Goal: Task Accomplishment & Management: Complete application form

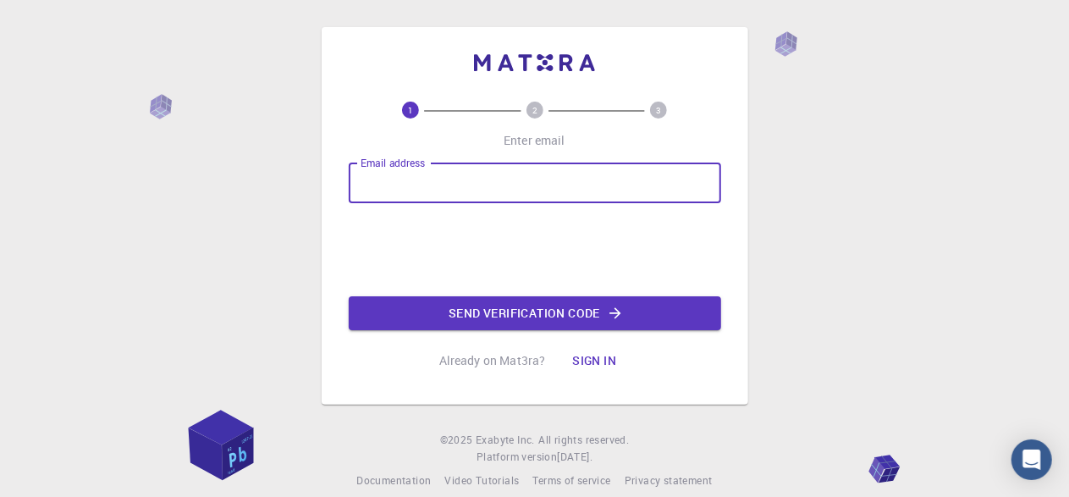
click at [508, 199] on input "Email address" at bounding box center [535, 182] width 372 height 41
type input "[EMAIL_ADDRESS][DOMAIN_NAME]"
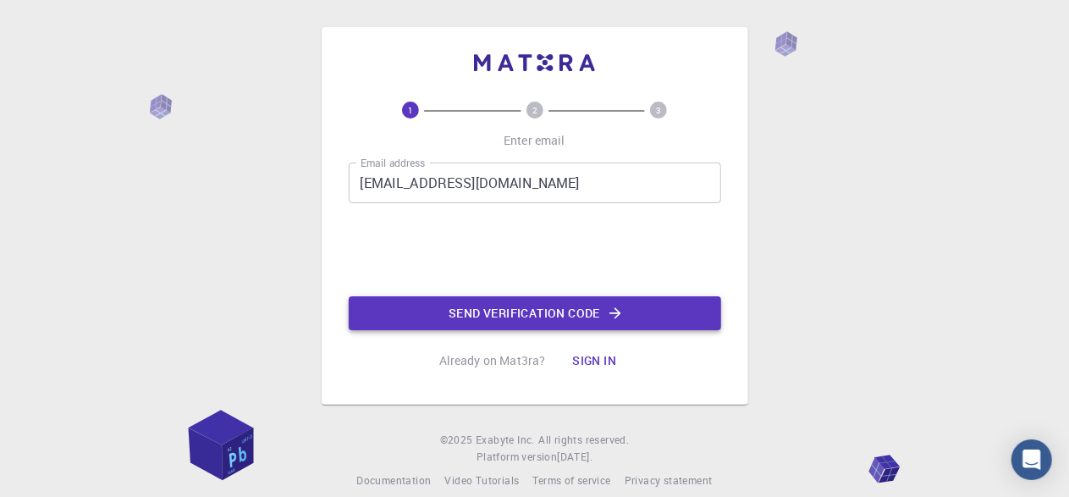
click at [467, 319] on button "Send verification code" at bounding box center [535, 313] width 372 height 34
click at [468, 310] on button "Send verification code" at bounding box center [535, 313] width 372 height 34
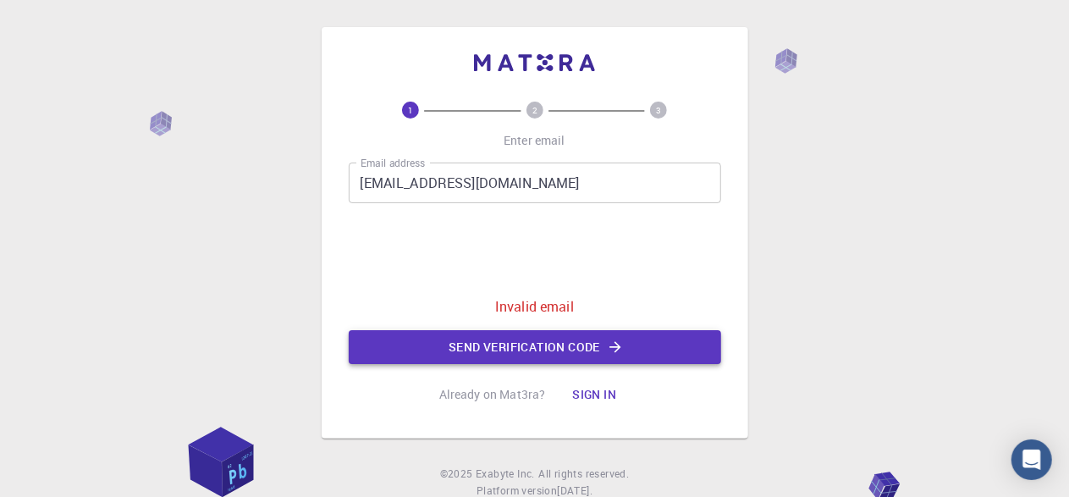
click at [467, 340] on button "Send verification code" at bounding box center [535, 347] width 372 height 34
click at [446, 193] on input "[EMAIL_ADDRESS][DOMAIN_NAME]" at bounding box center [535, 182] width 372 height 41
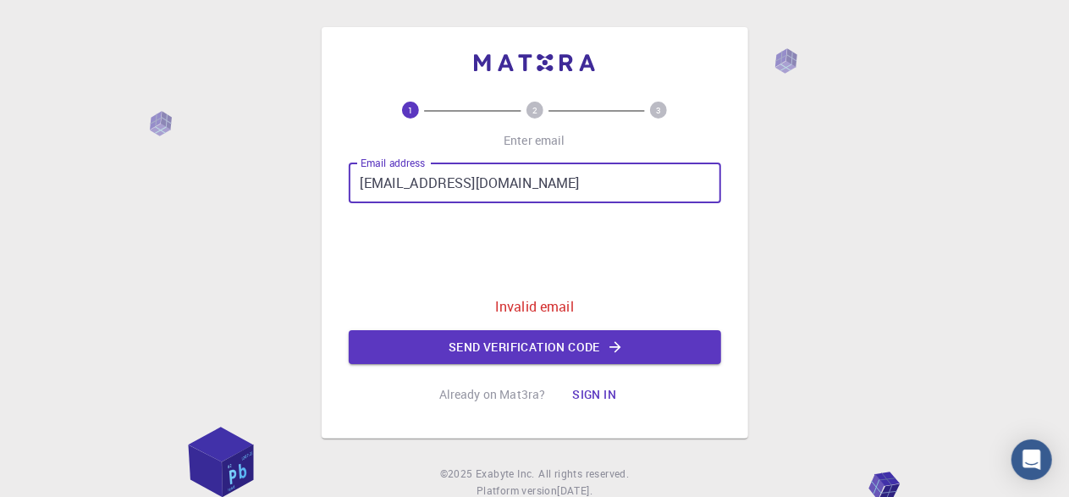
click at [446, 193] on input "[EMAIL_ADDRESS][DOMAIN_NAME]" at bounding box center [535, 182] width 372 height 41
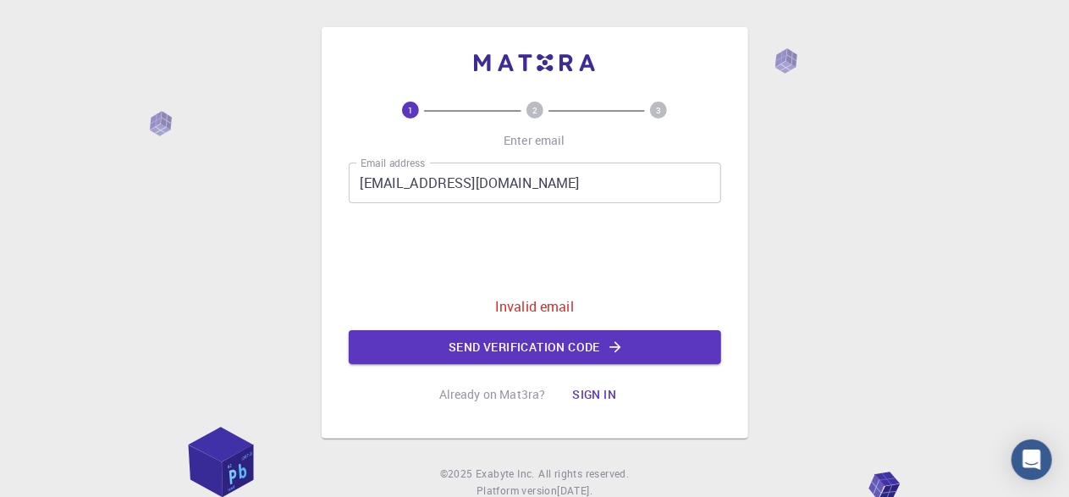
click at [647, 210] on div "Email address [EMAIL_ADDRESS][DOMAIN_NAME] Email address 0cAFcWeA4zc7BcWRjeuuxS…" at bounding box center [535, 262] width 372 height 201
click at [624, 196] on input "[EMAIL_ADDRESS][DOMAIN_NAME]" at bounding box center [535, 182] width 372 height 41
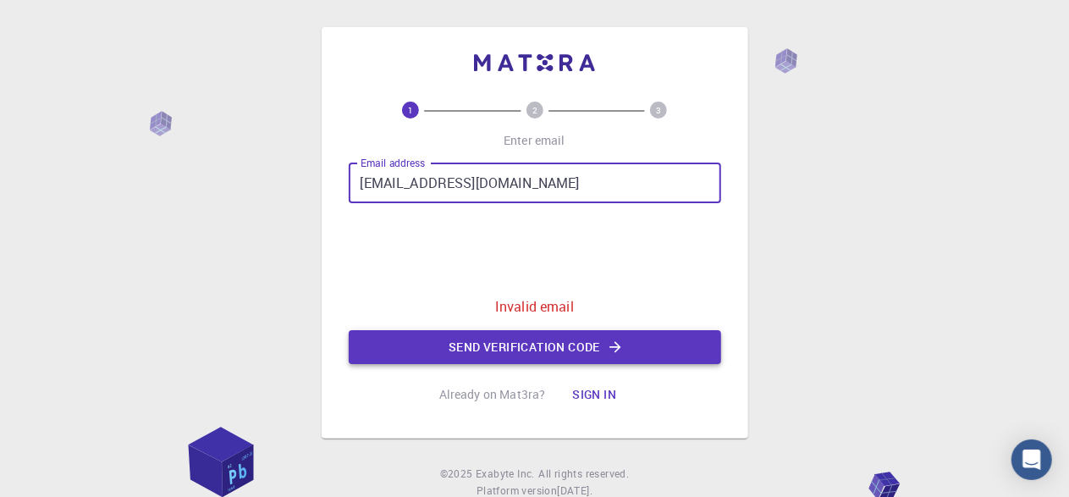
click at [507, 344] on button "Send verification code" at bounding box center [535, 347] width 372 height 34
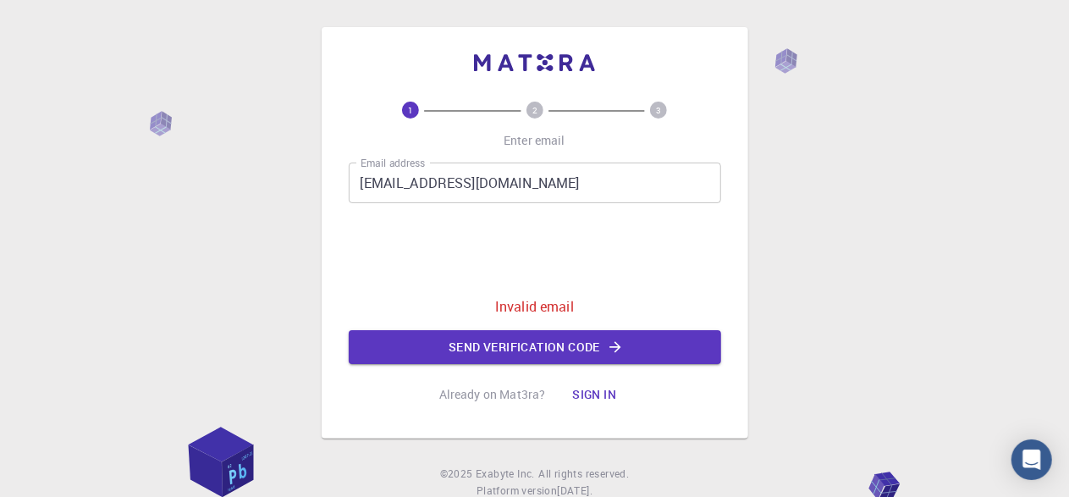
click at [610, 184] on input "[EMAIL_ADDRESS][DOMAIN_NAME]" at bounding box center [535, 182] width 372 height 41
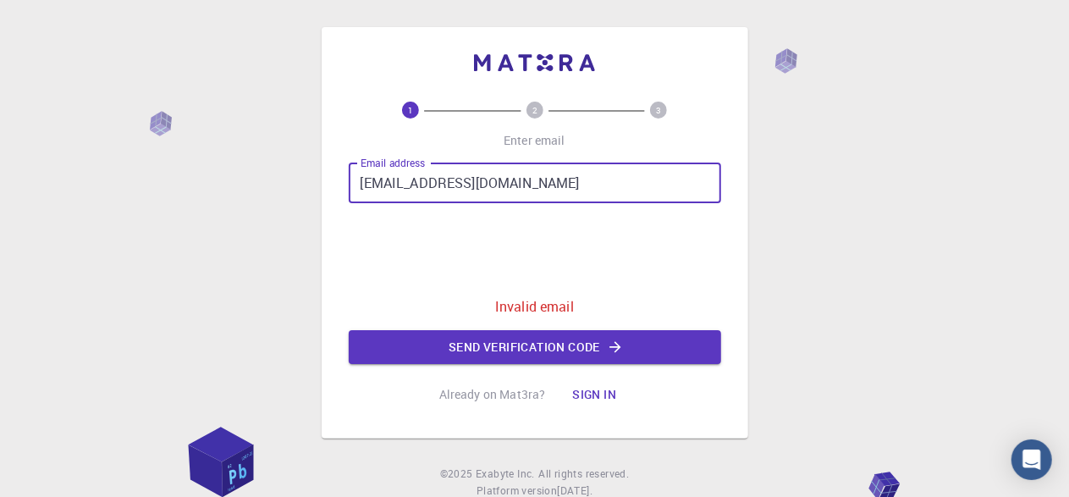
click at [610, 184] on input "[EMAIL_ADDRESS][DOMAIN_NAME]" at bounding box center [535, 182] width 372 height 41
drag, startPoint x: 610, startPoint y: 184, endPoint x: 342, endPoint y: 190, distance: 268.3
click at [342, 190] on div "1 2 3 Enter email Email address [EMAIL_ADDRESS][DOMAIN_NAME] Email address 0cAF…" at bounding box center [535, 232] width 426 height 411
click at [403, 169] on div "Email address Email address" at bounding box center [535, 182] width 372 height 41
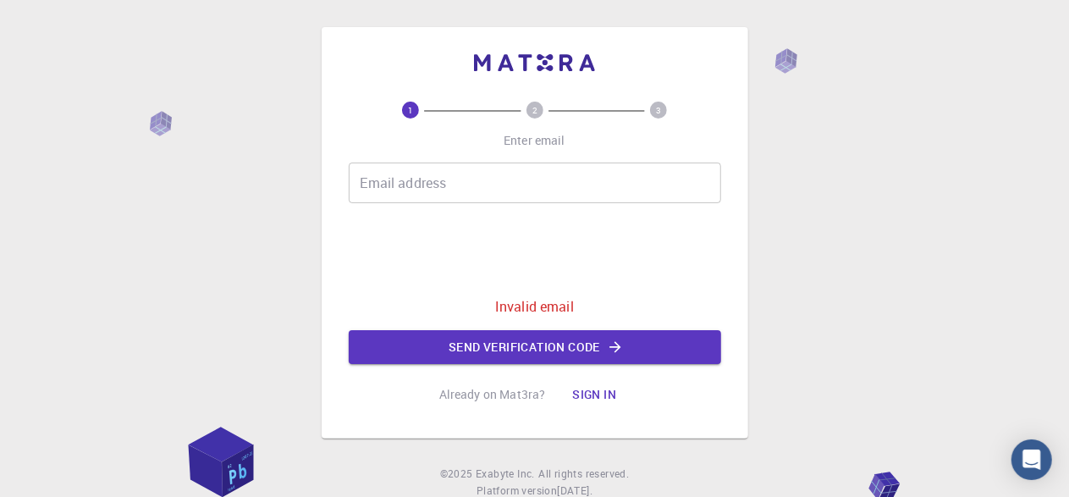
click at [401, 186] on input "Email address" at bounding box center [535, 182] width 372 height 41
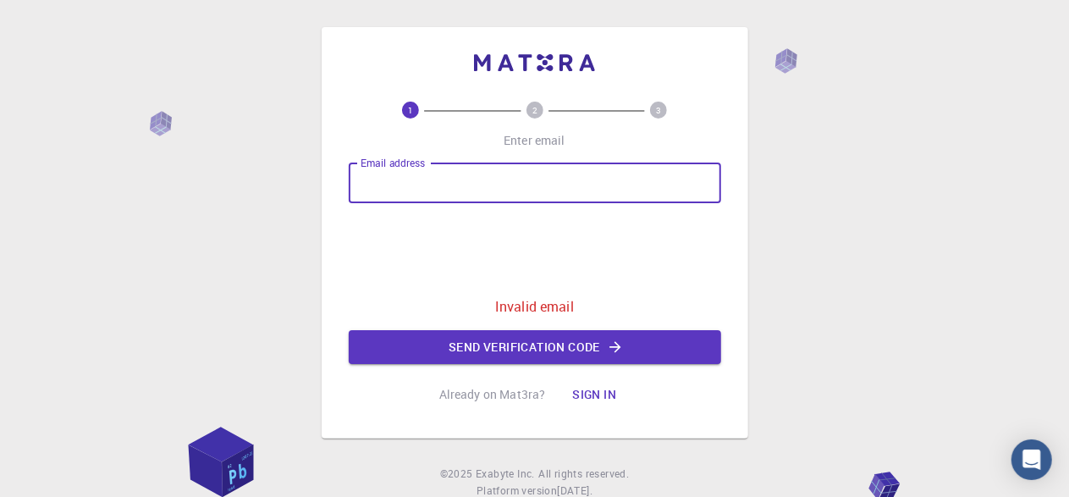
type input "[EMAIL_ADDRESS][DOMAIN_NAME]"
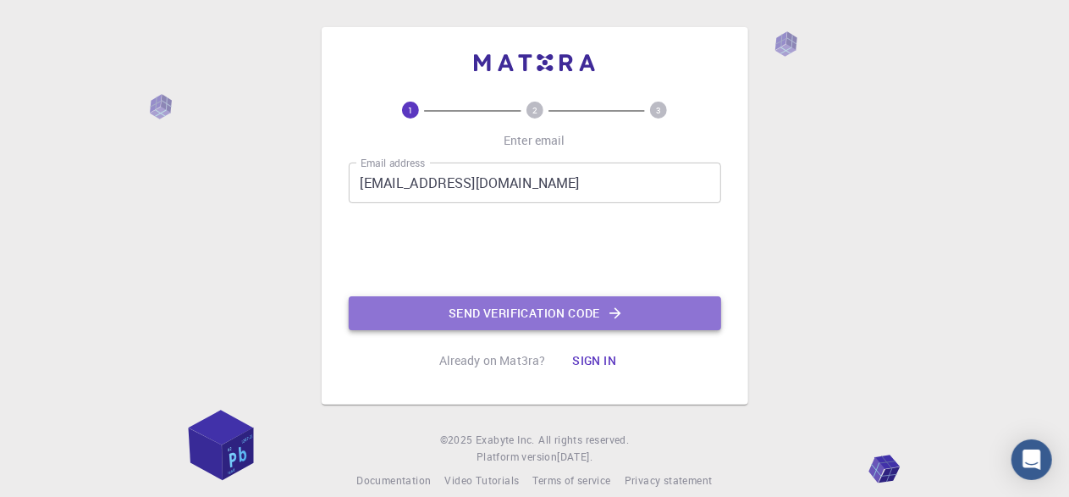
click at [437, 312] on button "Send verification code" at bounding box center [535, 313] width 372 height 34
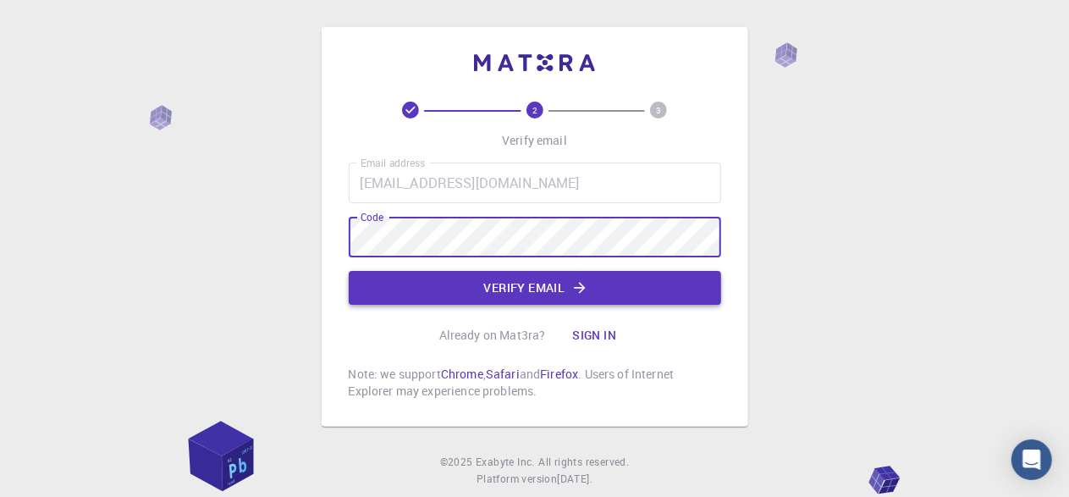
click at [435, 283] on button "Verify email" at bounding box center [535, 288] width 372 height 34
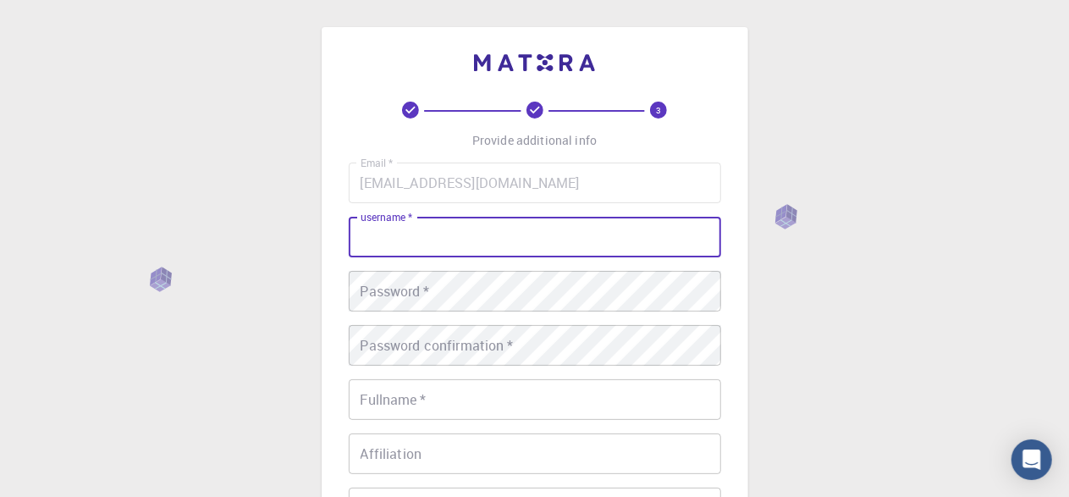
click at [410, 237] on input "username   *" at bounding box center [535, 237] width 372 height 41
type input "C"
type input "Ibuye balolebwami"
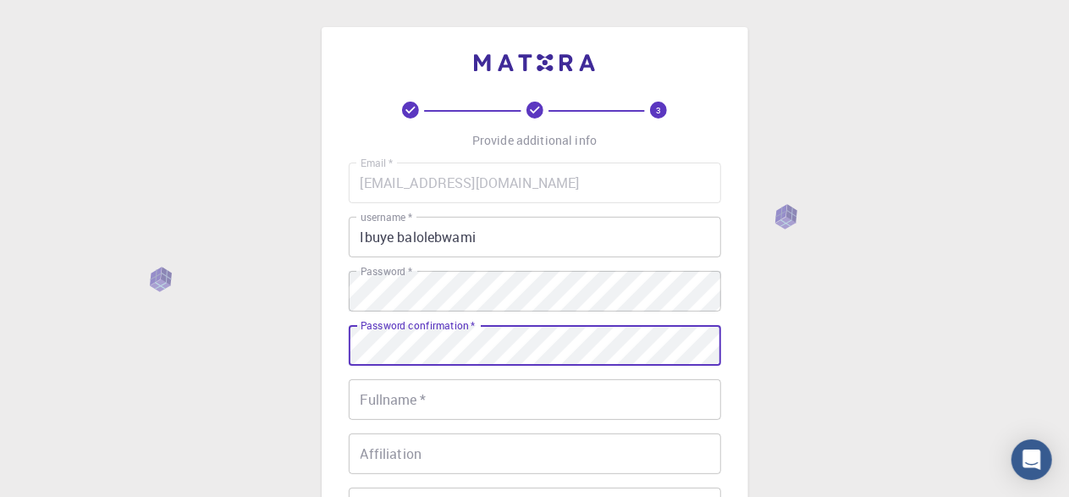
click at [395, 328] on div "Password confirmation   * Password confirmation   *" at bounding box center [535, 345] width 372 height 41
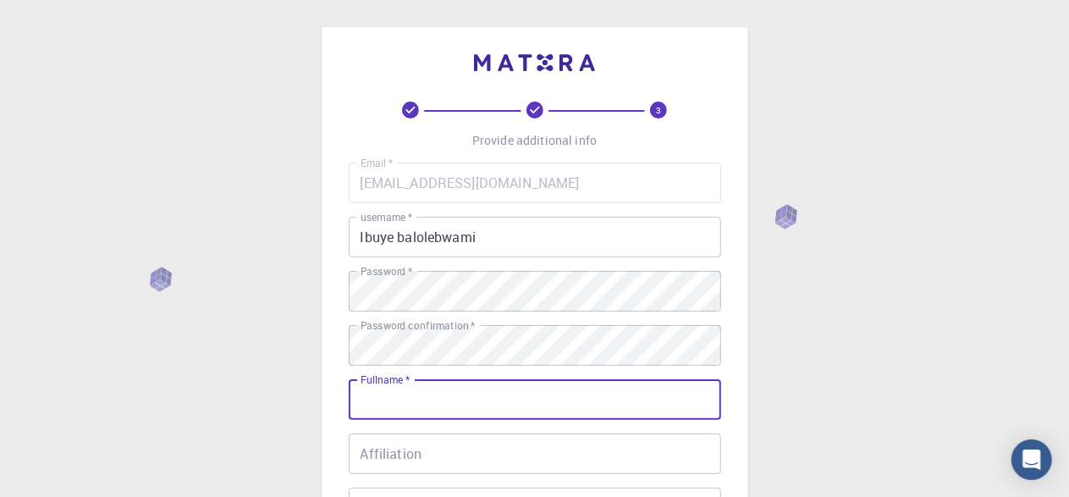
click at [381, 403] on input "Fullname   *" at bounding box center [535, 399] width 372 height 41
type input "i"
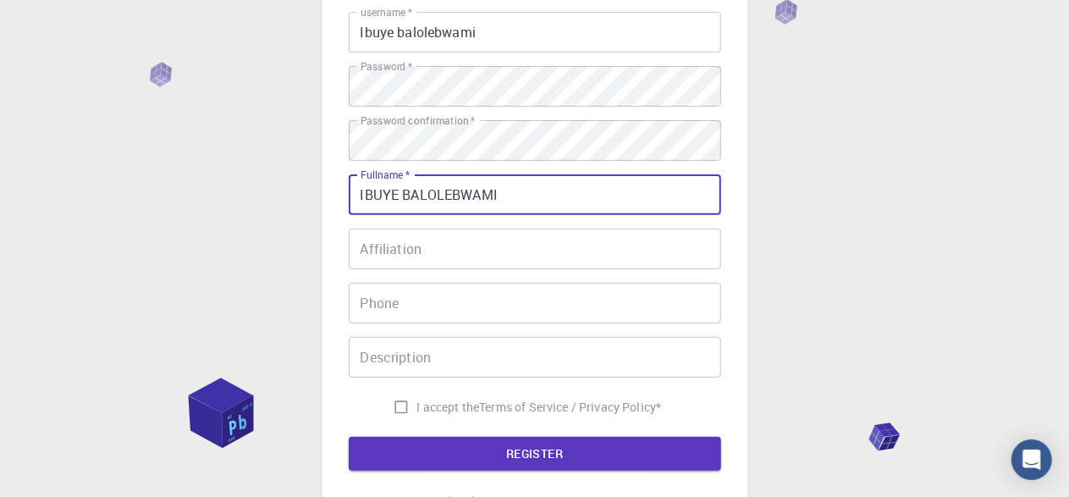
scroll to position [338, 0]
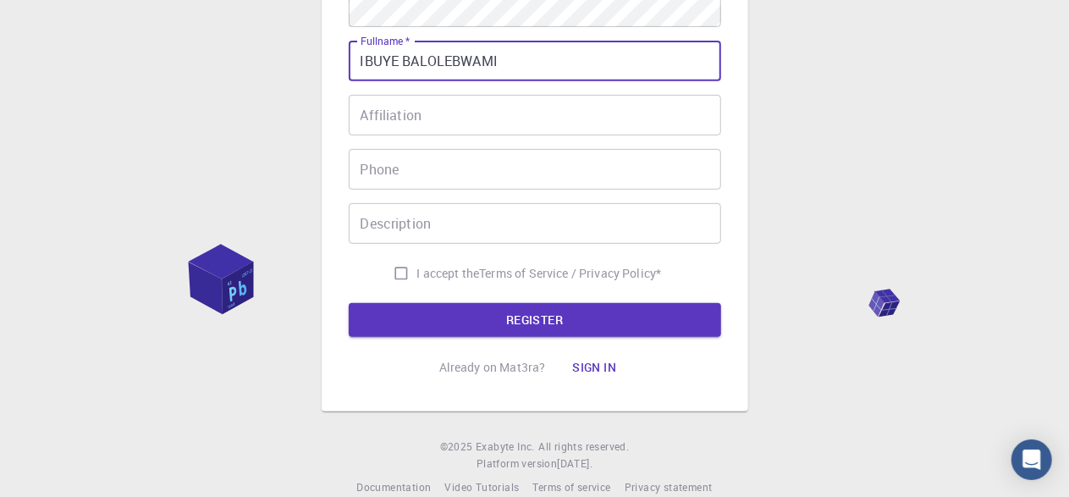
type input "IBUYE BALOLEBWAMI"
click at [424, 130] on input "Affiliation" at bounding box center [535, 115] width 372 height 41
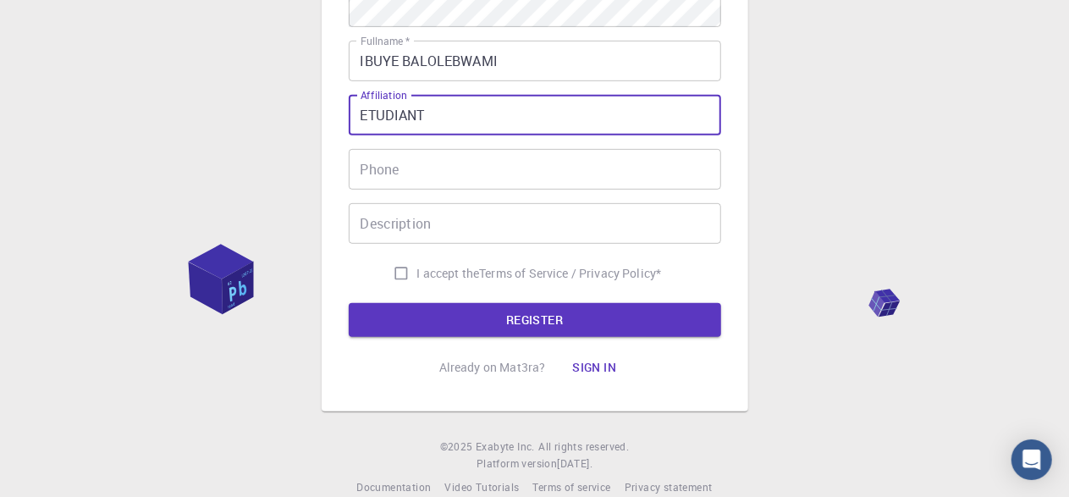
type input "ETUDIANT"
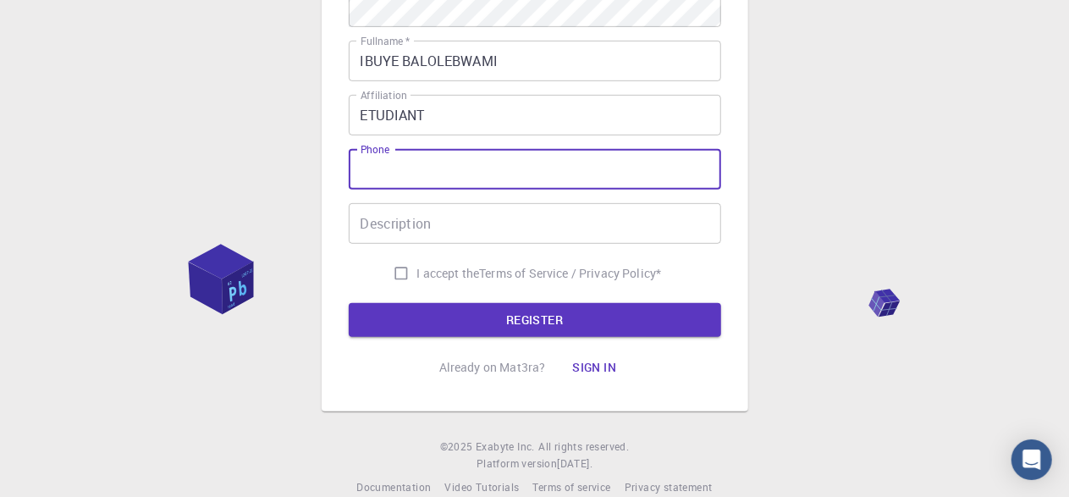
click at [393, 174] on input "Phone" at bounding box center [535, 169] width 372 height 41
type input "IPHONE"
click at [387, 224] on input "Description" at bounding box center [535, 223] width 372 height 41
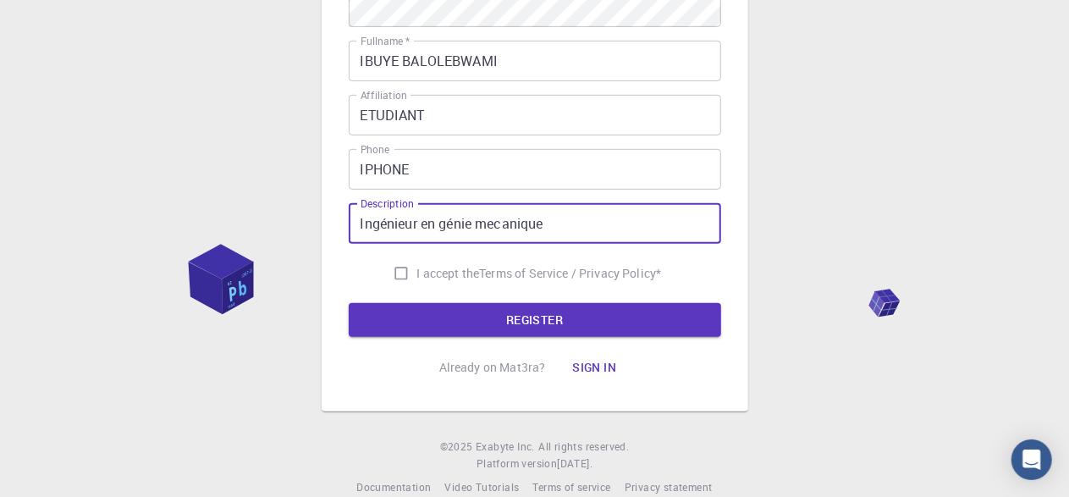
type input "Ingénieur en génie mecanique"
click at [493, 120] on input "ETUDIANT" at bounding box center [535, 115] width 372 height 41
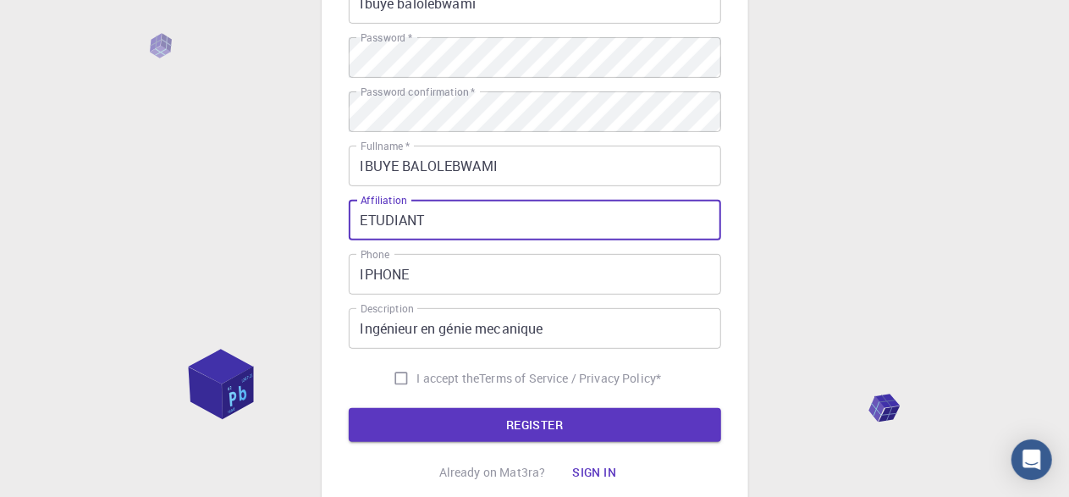
scroll to position [85, 0]
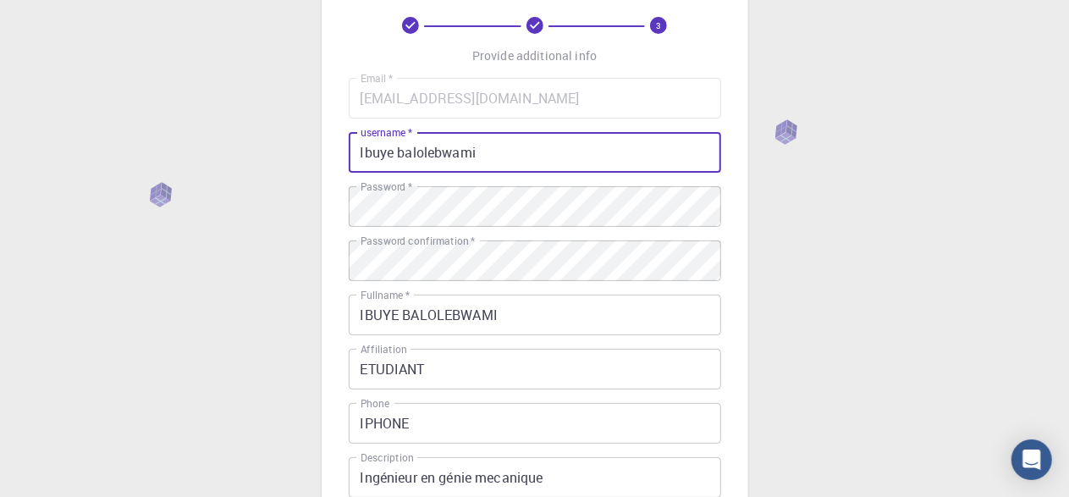
drag, startPoint x: 478, startPoint y: 163, endPoint x: 330, endPoint y: 154, distance: 148.4
click at [330, 154] on div "3 Provide additional info Email   * [EMAIL_ADDRESS][DOMAIN_NAME] Email   * user…" at bounding box center [535, 303] width 426 height 723
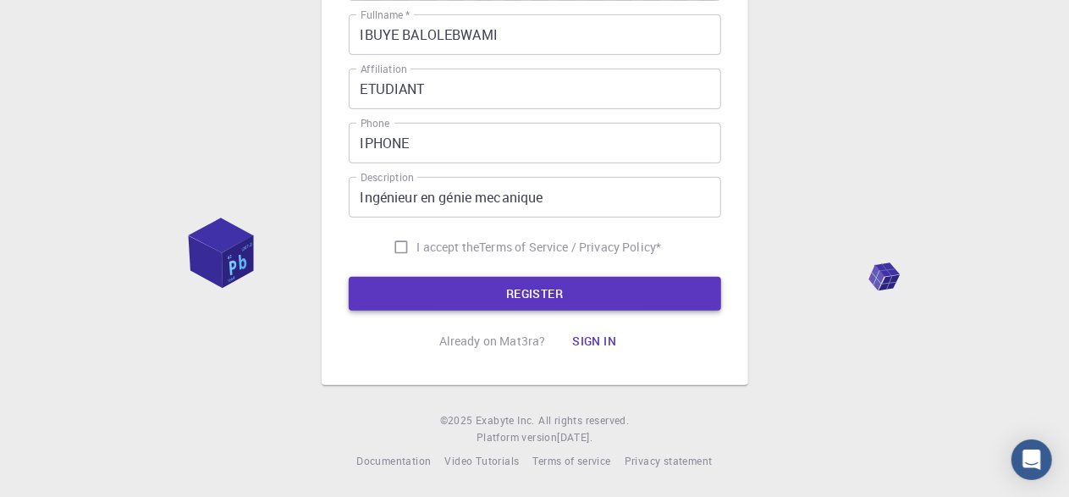
type input "[PERSON_NAME]"
click at [476, 288] on button "REGISTER" at bounding box center [535, 294] width 372 height 34
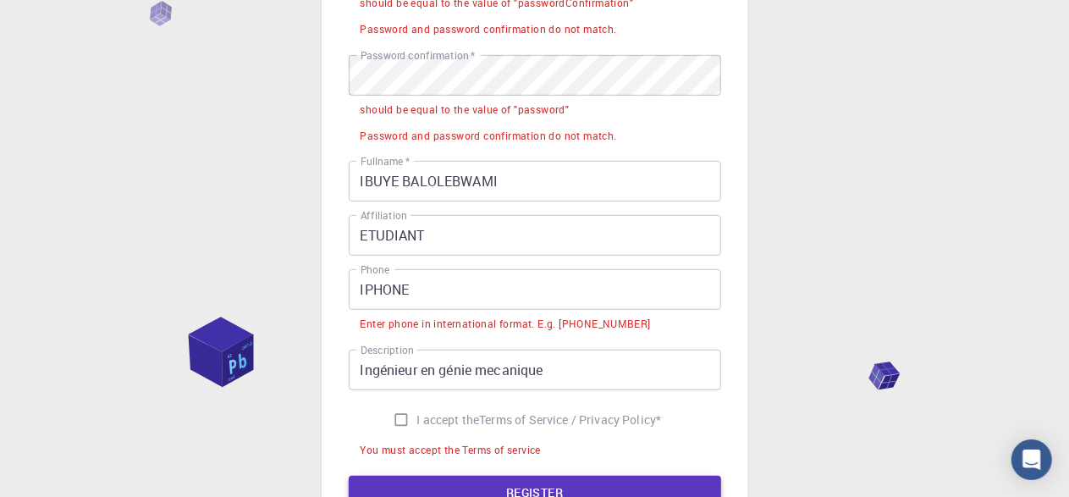
scroll to position [514, 0]
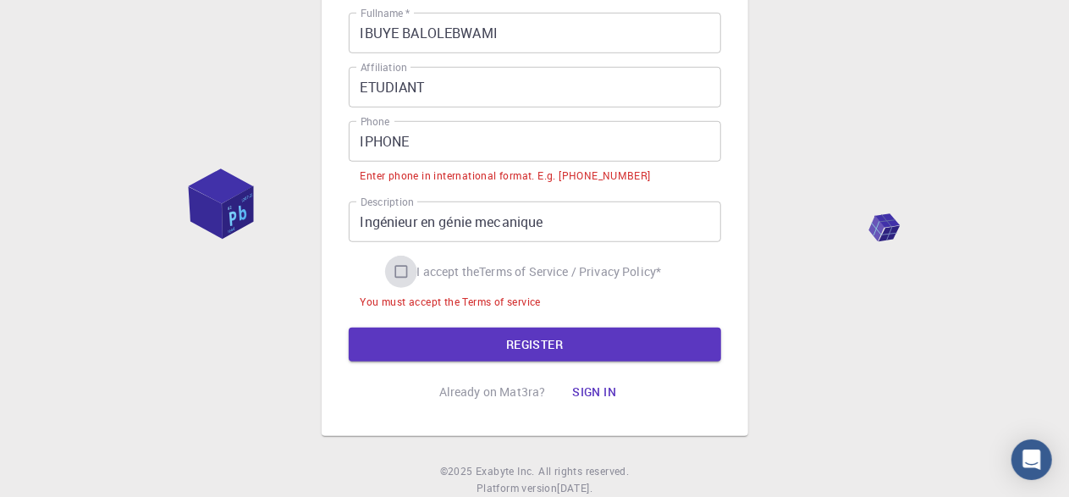
click at [393, 267] on input "I accept the Terms of Service / Privacy Policy *" at bounding box center [401, 272] width 32 height 32
checkbox input "true"
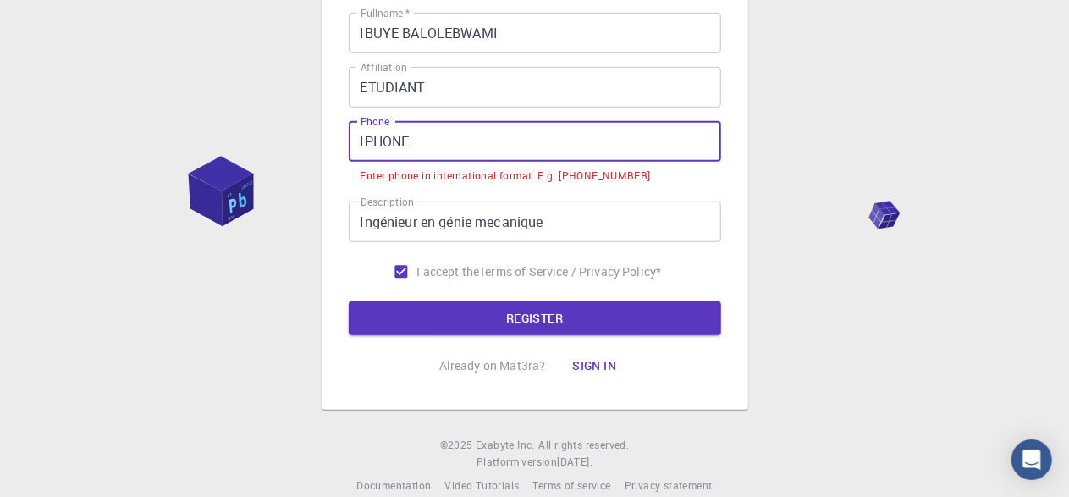
click at [428, 146] on input "IPHONE" at bounding box center [535, 141] width 372 height 41
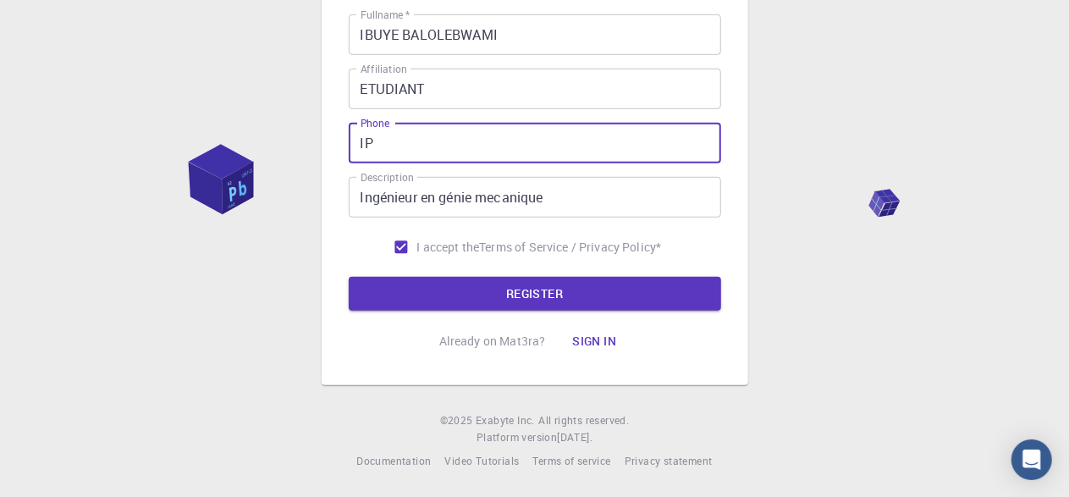
type input "I"
type input "+"
click at [439, 142] on input "[PHONE_NUMBER]" at bounding box center [535, 143] width 372 height 41
click at [423, 142] on input "[PHONE_NUMBER]" at bounding box center [535, 143] width 372 height 41
click at [434, 142] on input "[PHONE_NUMBER]" at bounding box center [535, 143] width 372 height 41
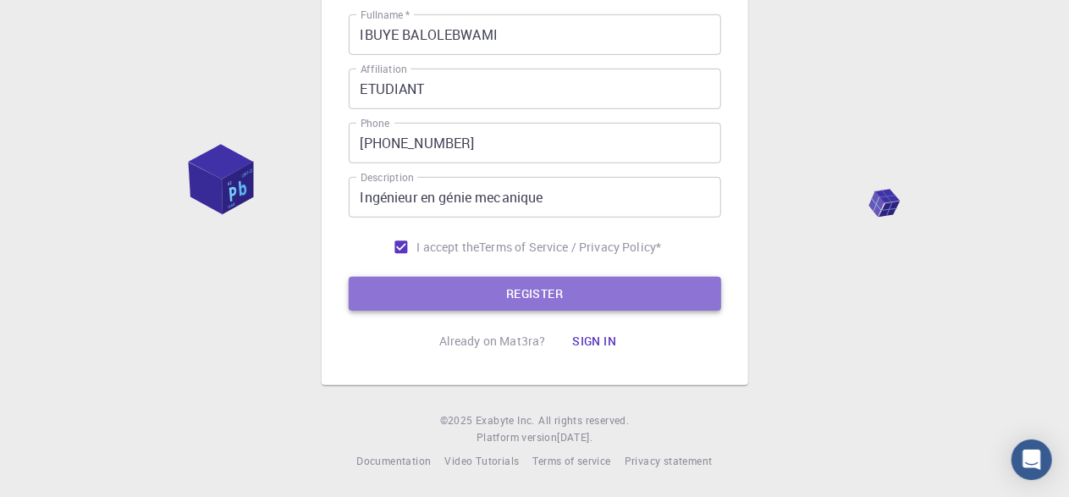
click at [448, 286] on button "REGISTER" at bounding box center [535, 294] width 372 height 34
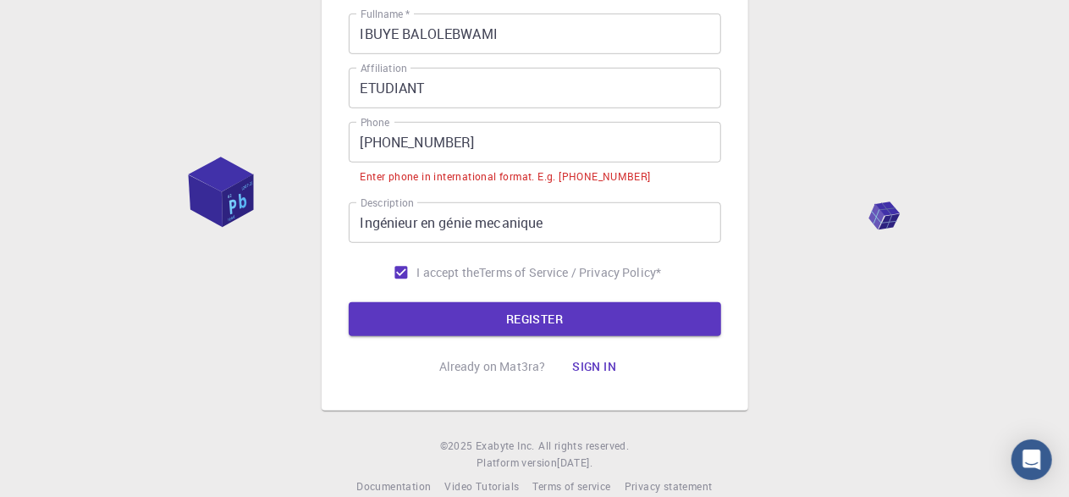
click at [398, 142] on input "[PHONE_NUMBER]" at bounding box center [535, 142] width 372 height 41
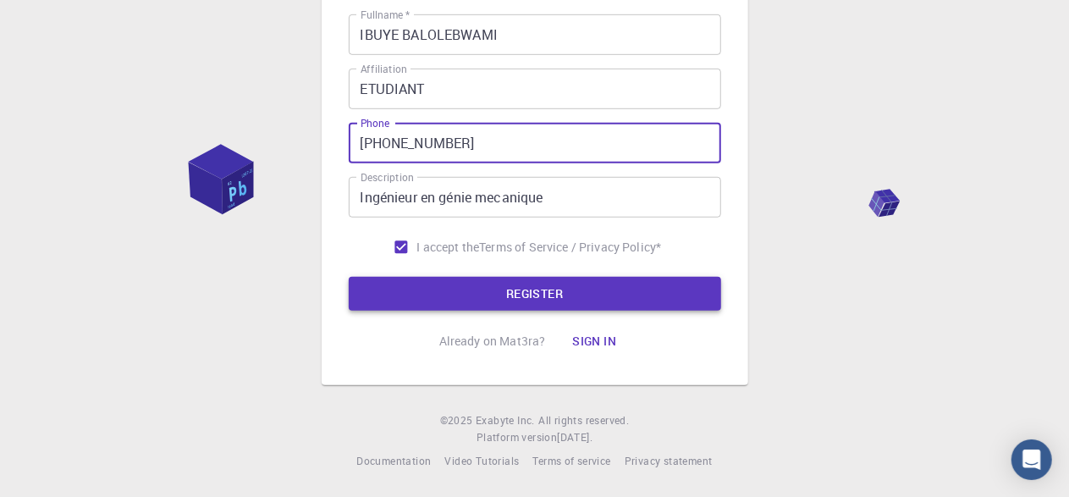
type input "[PHONE_NUMBER]"
click at [421, 283] on button "REGISTER" at bounding box center [535, 294] width 372 height 34
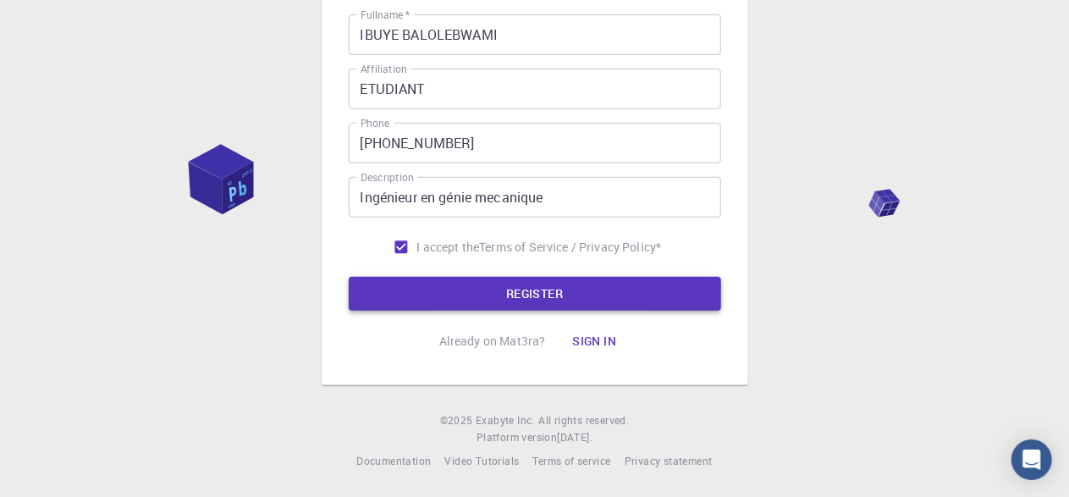
click at [422, 282] on button "REGISTER" at bounding box center [535, 294] width 372 height 34
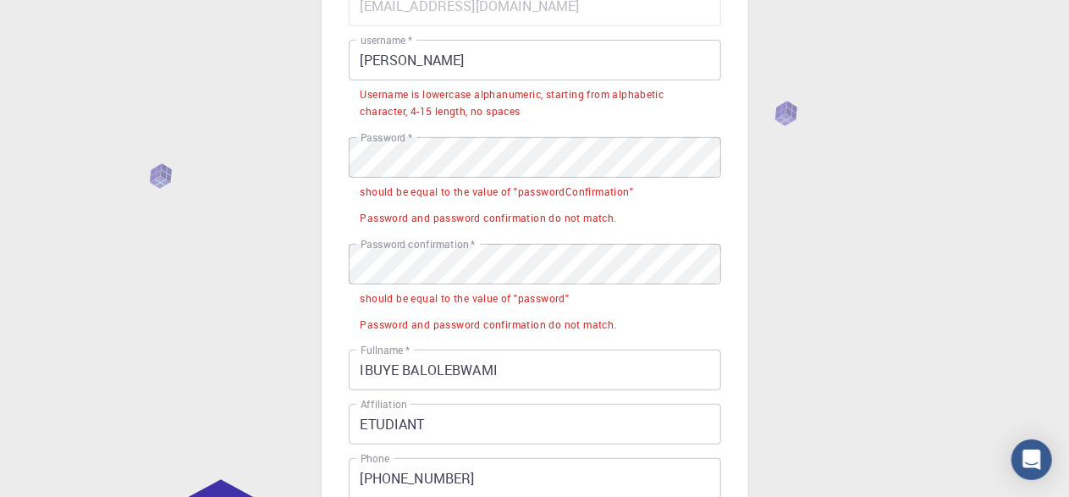
scroll to position [174, 0]
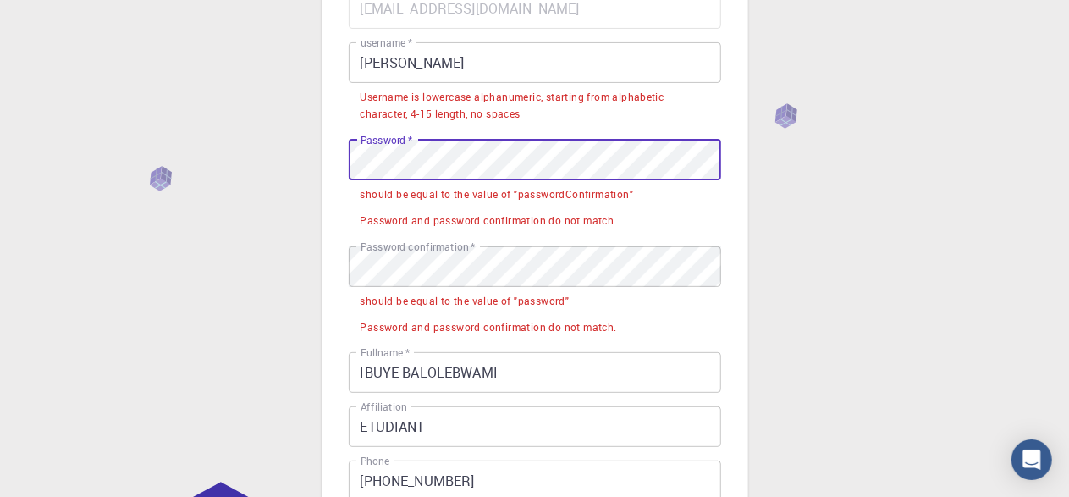
click at [343, 156] on div "3 Provide additional info Email   * [EMAIL_ADDRESS][DOMAIN_NAME] Email   * user…" at bounding box center [535, 288] width 426 height 870
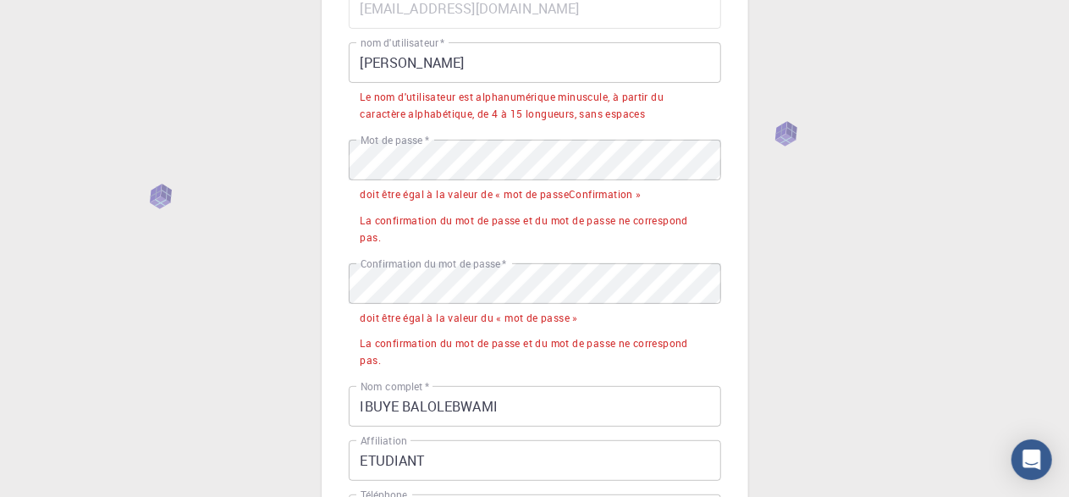
click at [519, 190] on div "doit être égal à la valeur de « mot de passeConfirmation »" at bounding box center [500, 194] width 281 height 17
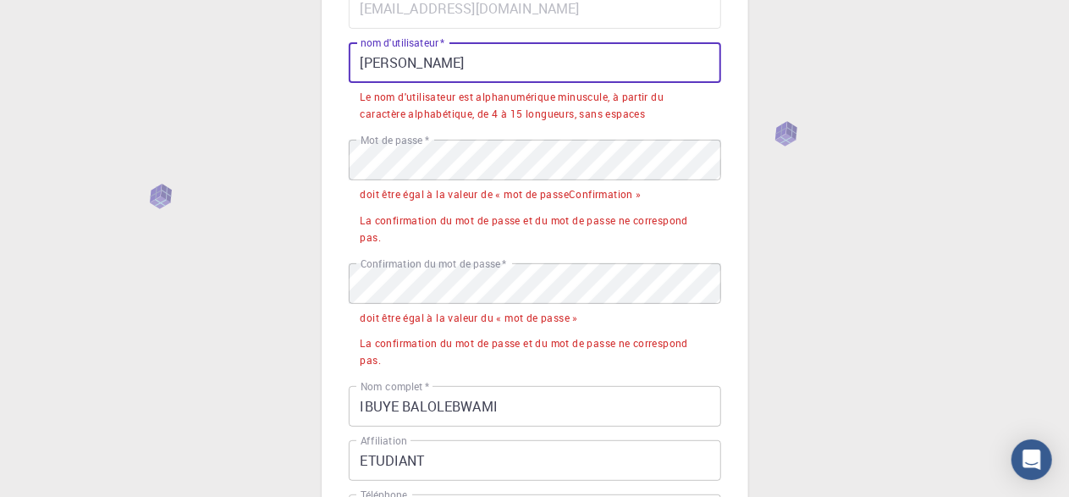
click at [434, 69] on input "[PERSON_NAME]" at bounding box center [535, 62] width 372 height 41
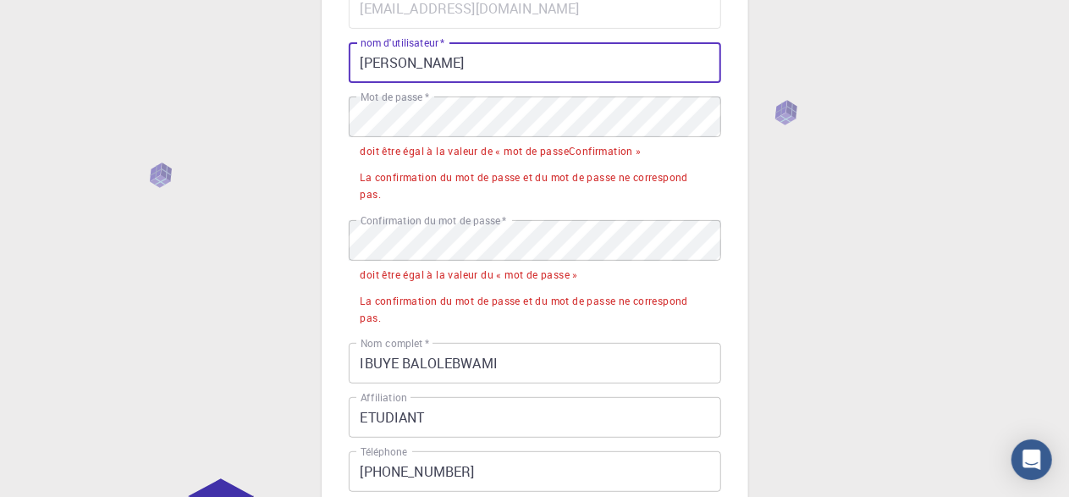
type input "[PERSON_NAME]"
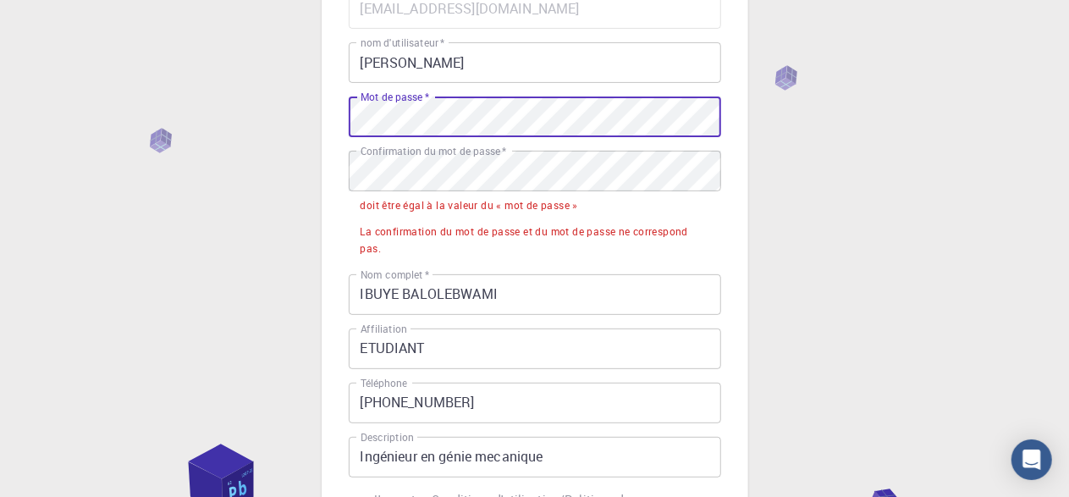
click at [399, 249] on div "La confirmation du mot de passe et du mot de passe ne correspond pas." at bounding box center [534, 240] width 349 height 34
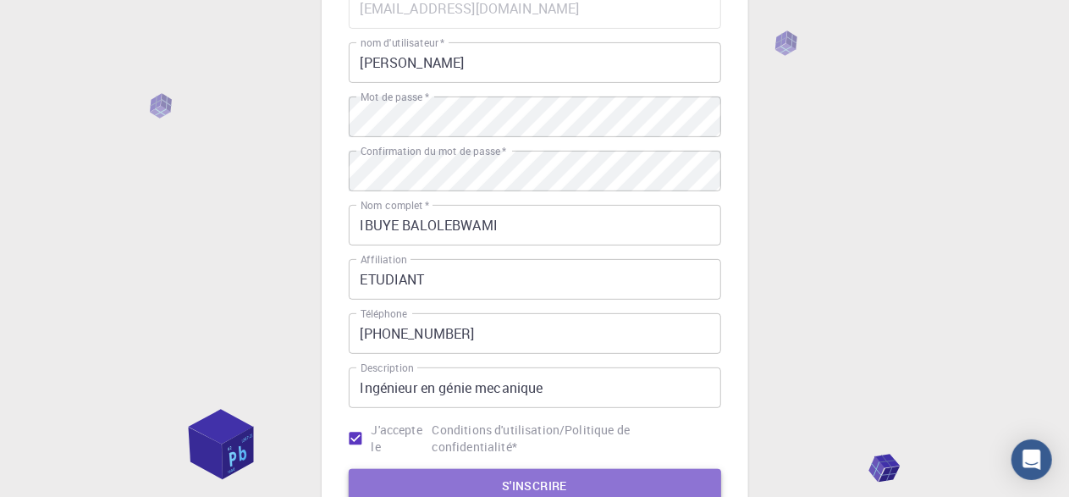
click at [556, 476] on button "S'INSCRIRE" at bounding box center [535, 486] width 372 height 34
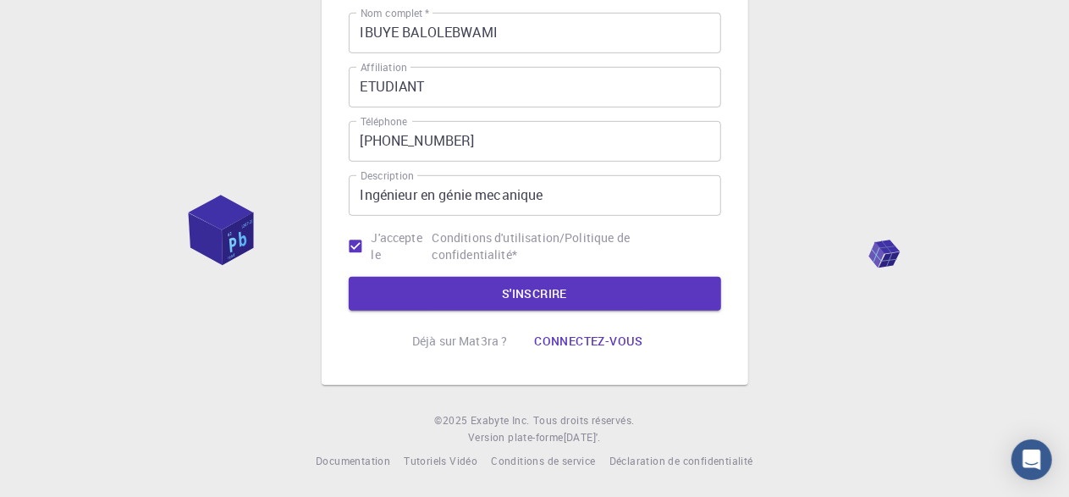
scroll to position [410, 0]
click at [505, 282] on button "S'INSCRIRE" at bounding box center [535, 294] width 372 height 34
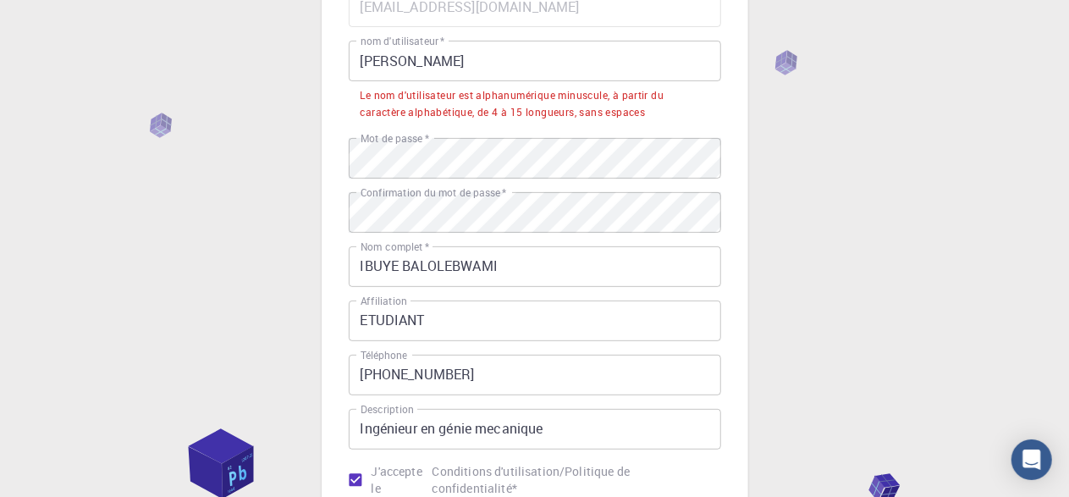
scroll to position [0, 0]
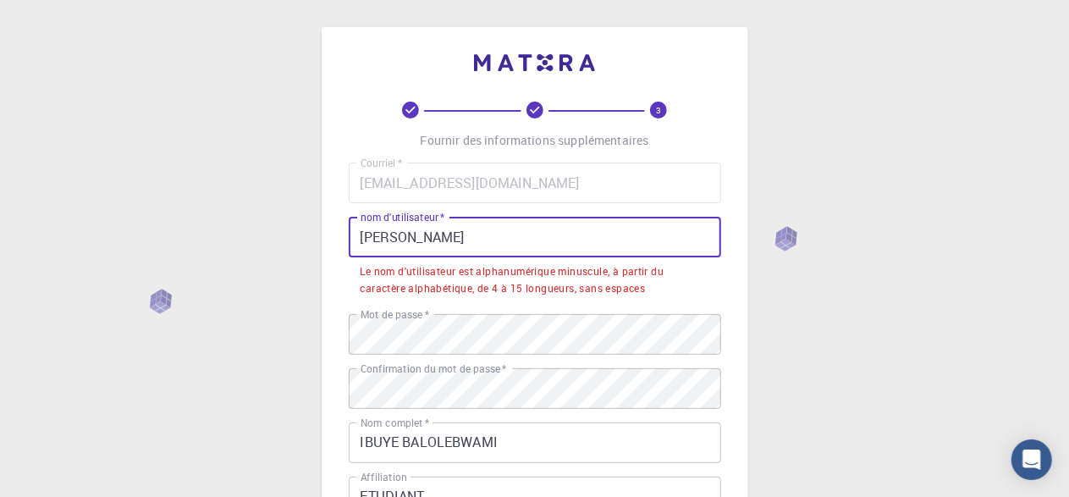
drag, startPoint x: 530, startPoint y: 239, endPoint x: 297, endPoint y: 241, distance: 233.5
click at [297, 241] on div "3 Fournir des informations supplémentaires Courriel   * [EMAIL_ADDRESS][DOMAIN_…" at bounding box center [534, 453] width 1069 height 906
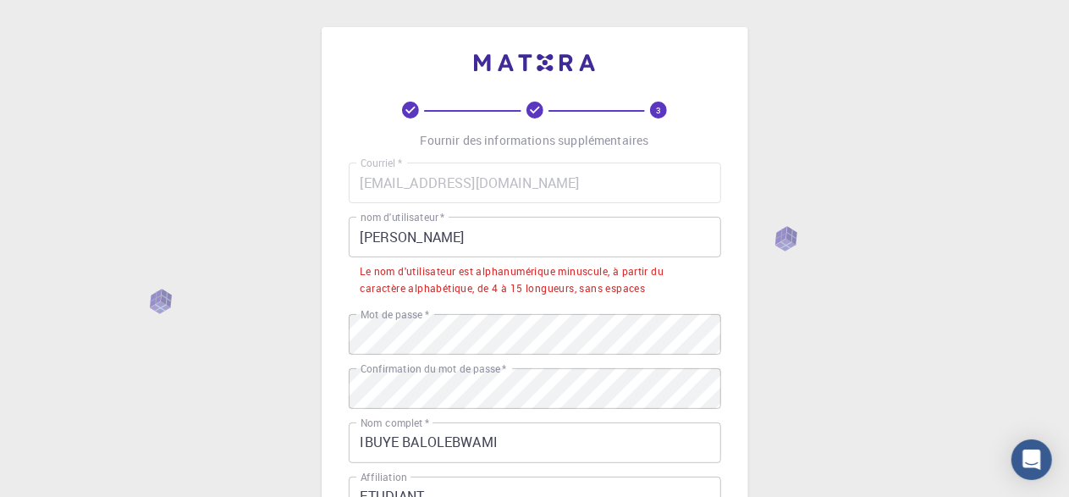
click at [627, 274] on div "Le nom d'utilisateur est alphanumérique minuscule, à partir du caractère alphab…" at bounding box center [534, 280] width 349 height 34
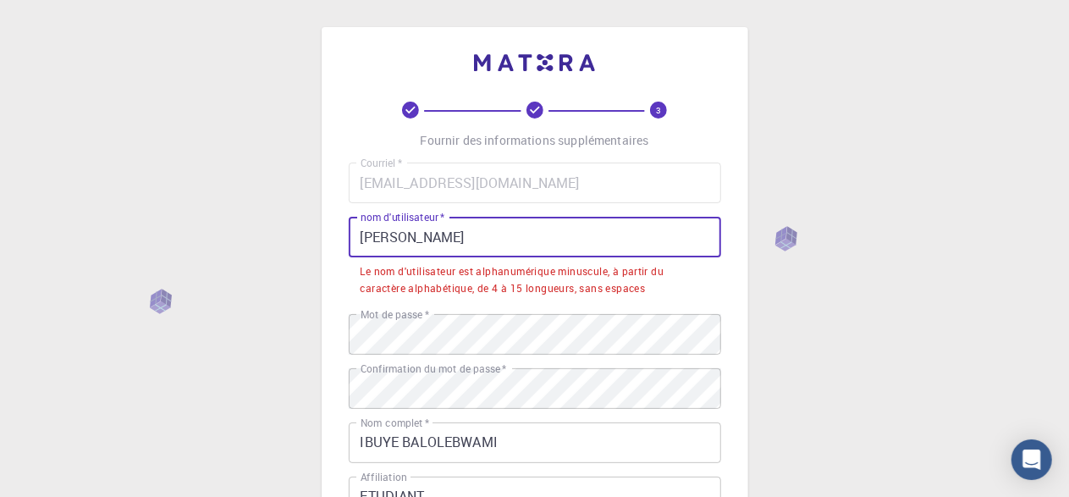
click at [456, 232] on input "[PERSON_NAME]" at bounding box center [535, 237] width 372 height 41
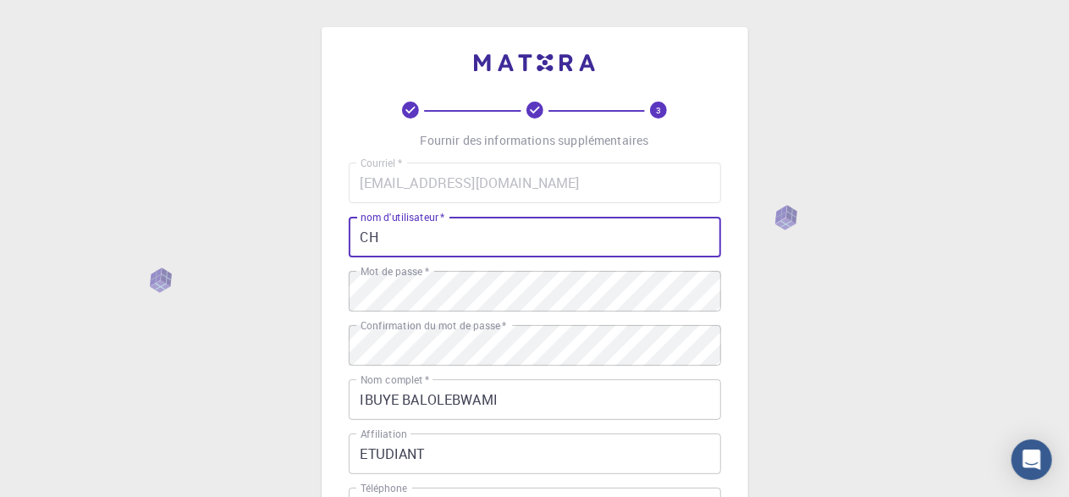
type input "C"
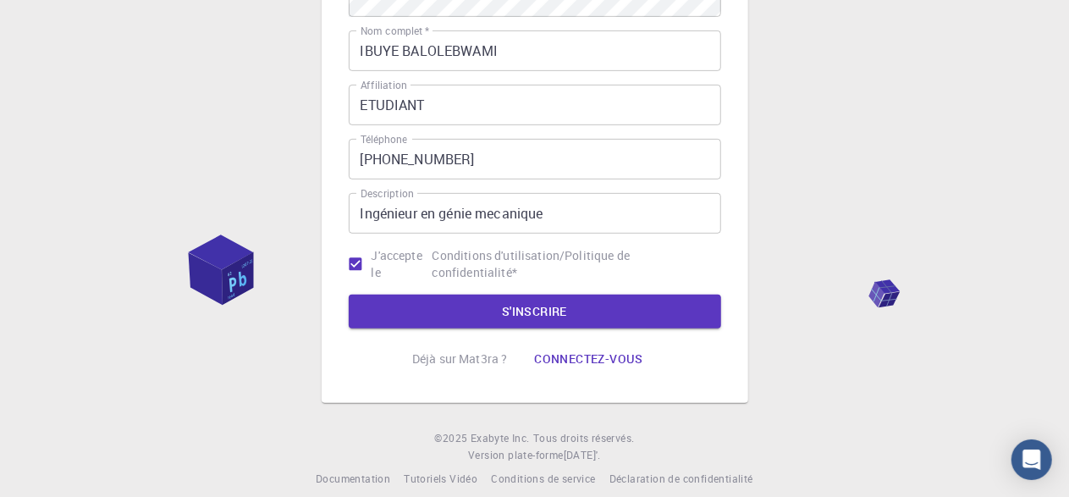
scroll to position [367, 0]
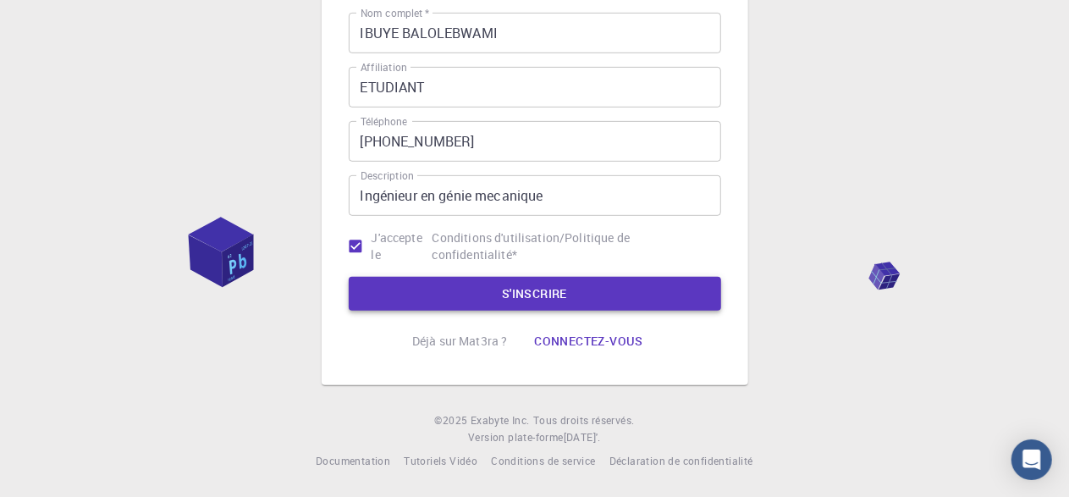
type input "[PERSON_NAME]"
click at [540, 300] on button "S'INSCRIRE" at bounding box center [535, 294] width 372 height 34
click at [543, 300] on button "S'INSCRIRE" at bounding box center [535, 294] width 372 height 34
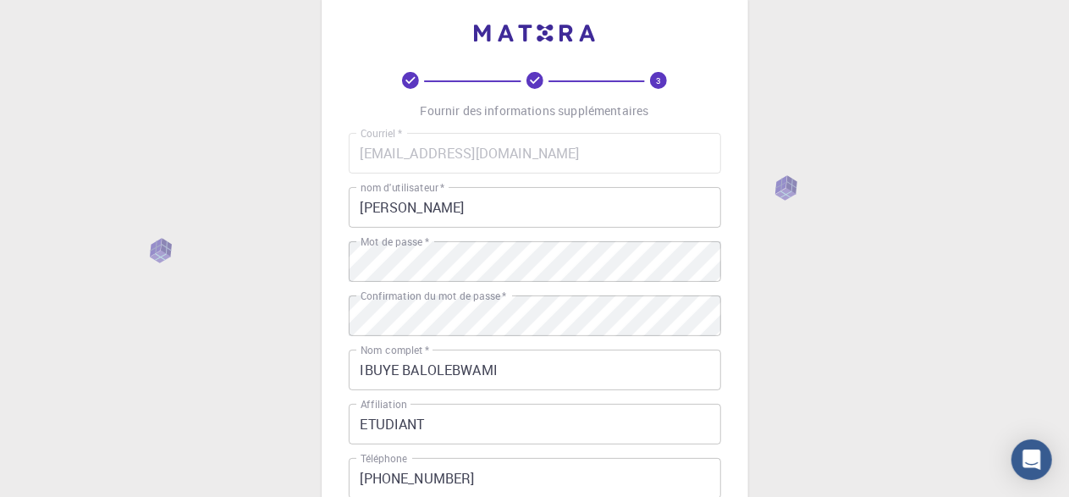
scroll to position [29, 0]
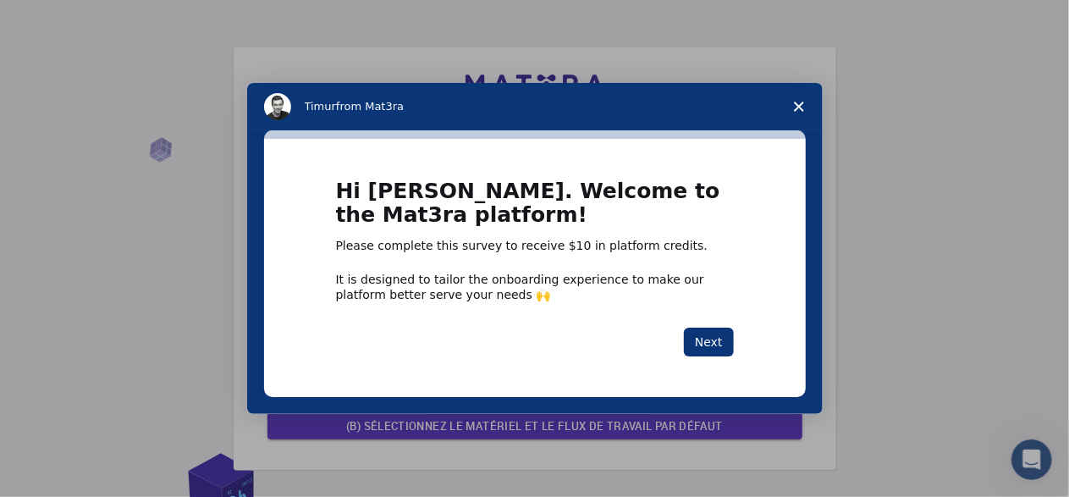
click at [800, 109] on icon "Close survey" at bounding box center [799, 107] width 10 height 10
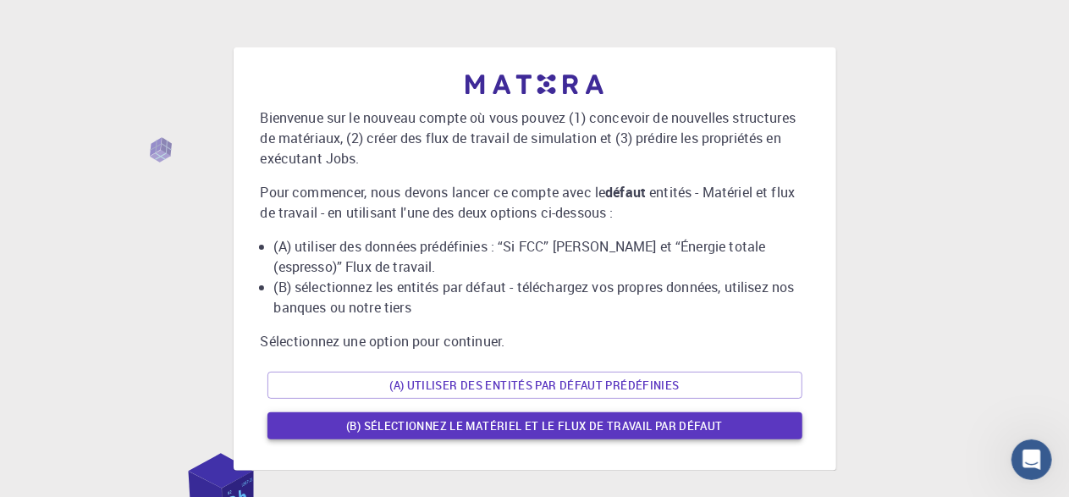
click at [472, 427] on button "(B) Sélectionnez le matériel et le flux de travail par défaut" at bounding box center [534, 425] width 535 height 27
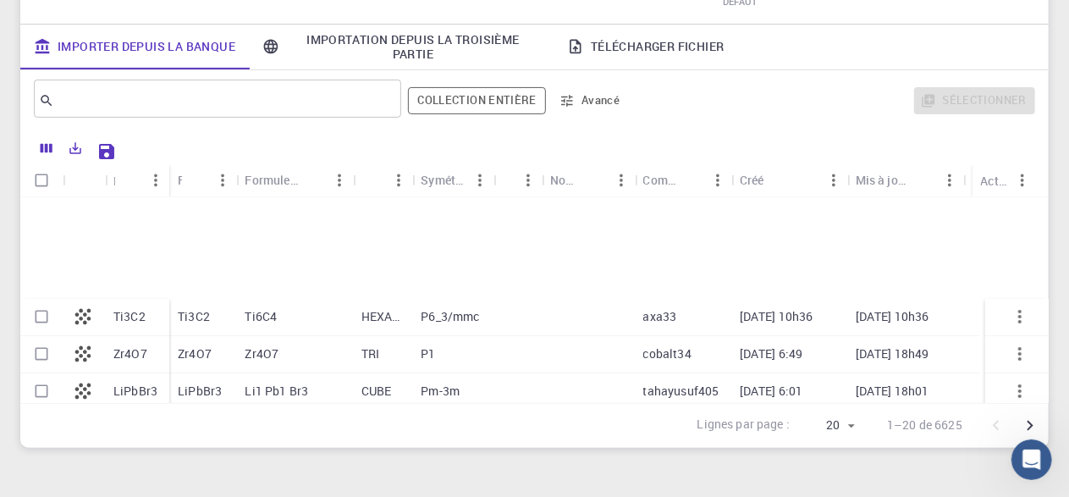
scroll to position [338, 0]
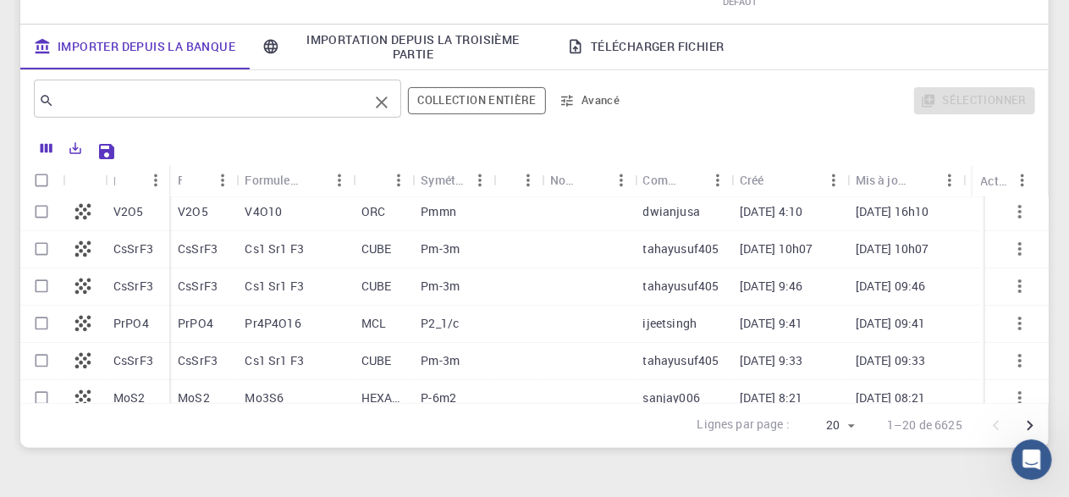
click at [140, 103] on input "text" at bounding box center [211, 101] width 314 height 24
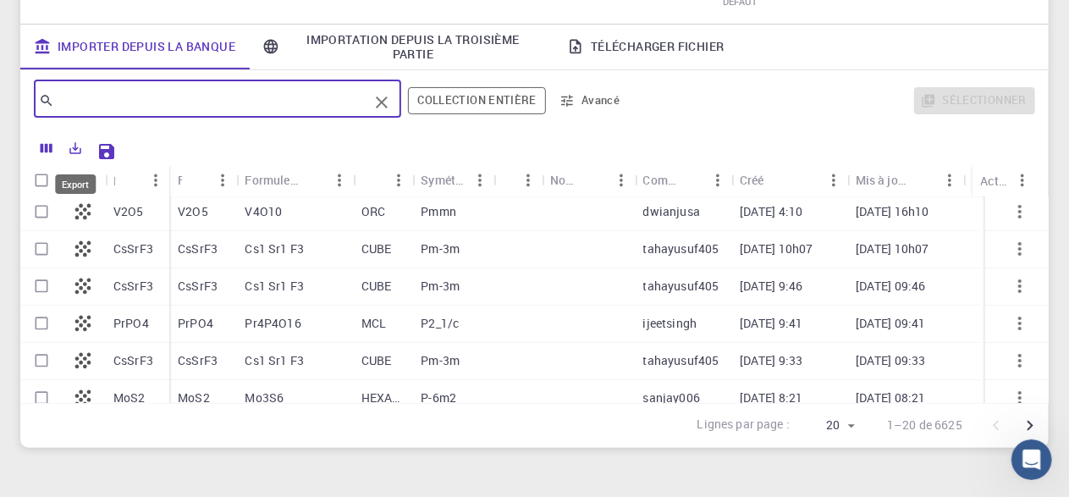
click at [77, 146] on icon "Export" at bounding box center [75, 147] width 15 height 15
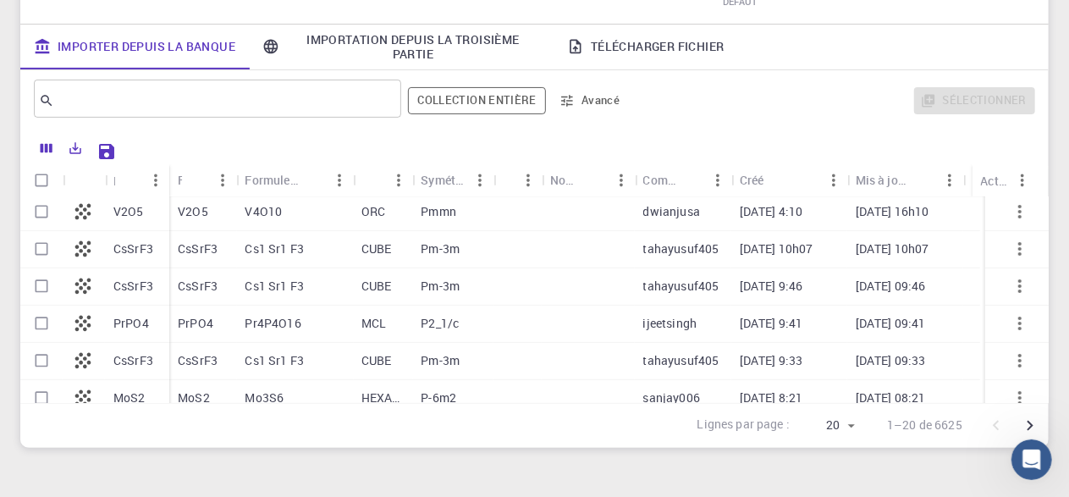
click at [162, 135] on div at bounding box center [580, 150] width 912 height 30
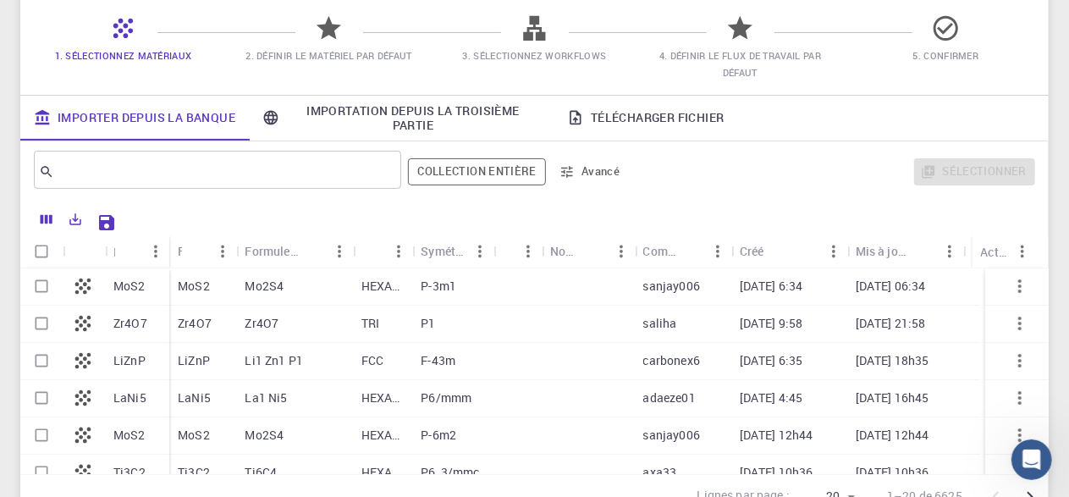
scroll to position [122, 0]
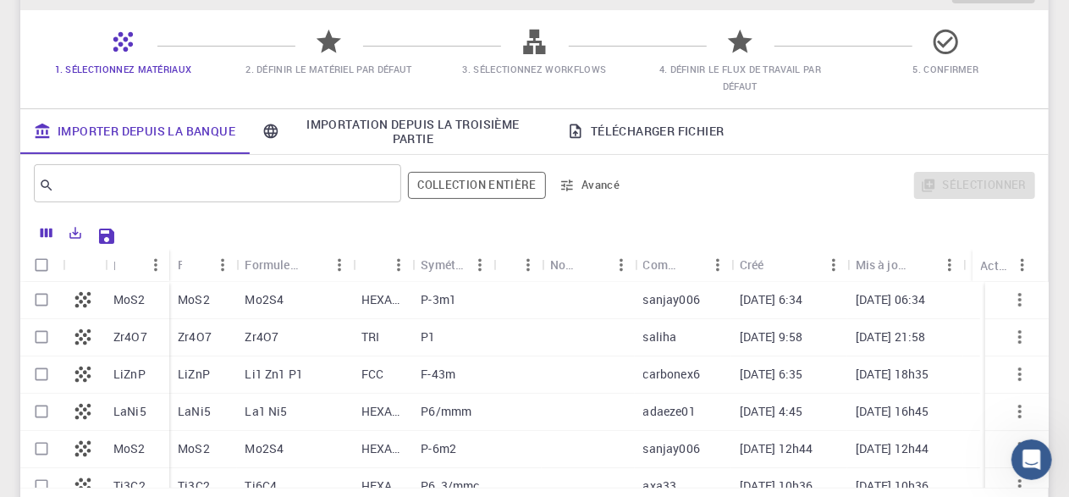
click at [541, 47] on icon at bounding box center [534, 42] width 22 height 25
click at [534, 47] on icon at bounding box center [534, 42] width 30 height 30
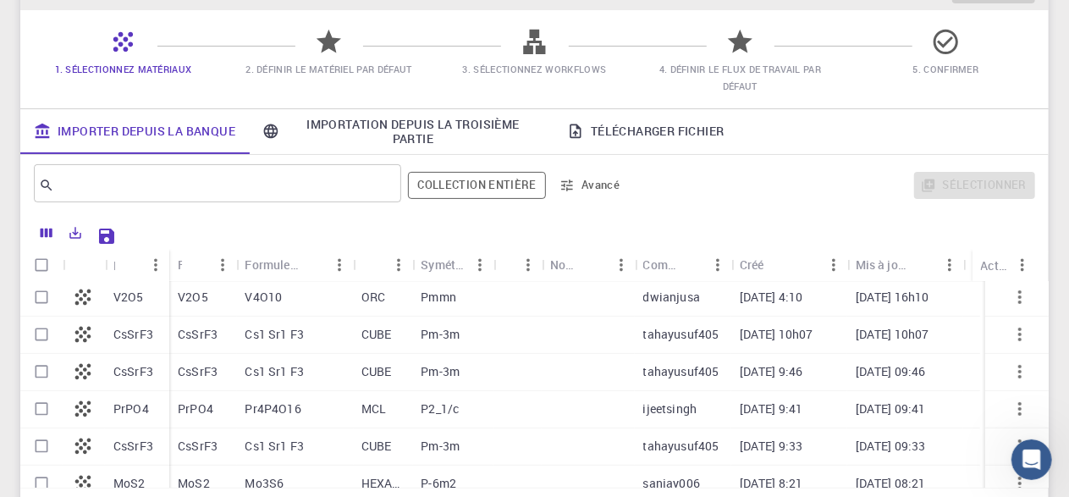
scroll to position [338, 0]
click at [48, 234] on icon "Columns" at bounding box center [46, 232] width 15 height 15
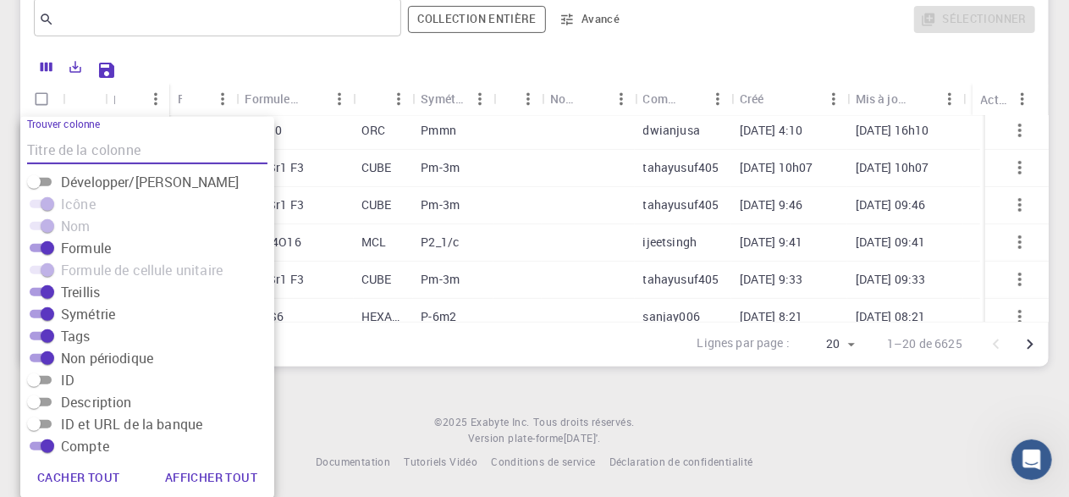
scroll to position [39, 0]
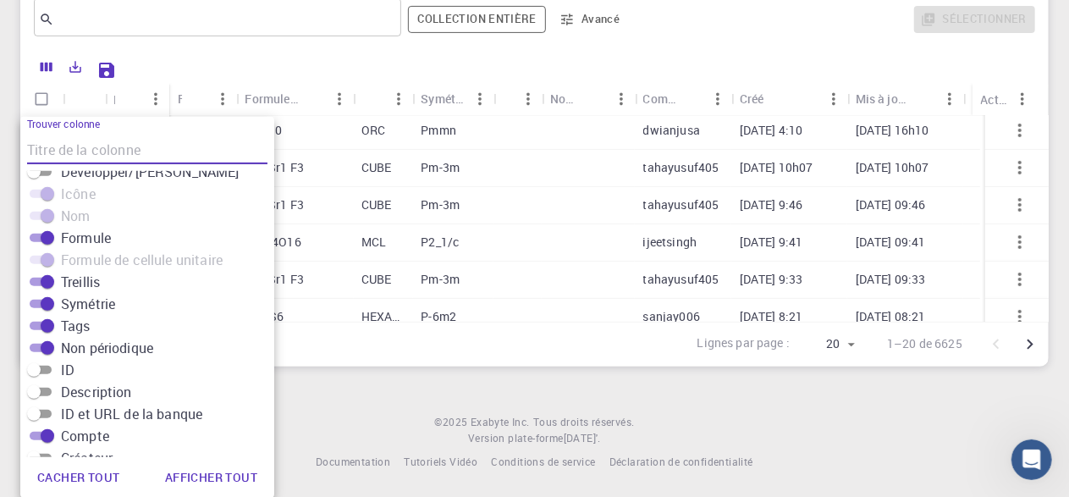
click at [189, 473] on button "Afficher tout" at bounding box center [210, 477] width 119 height 34
checkbox input "true"
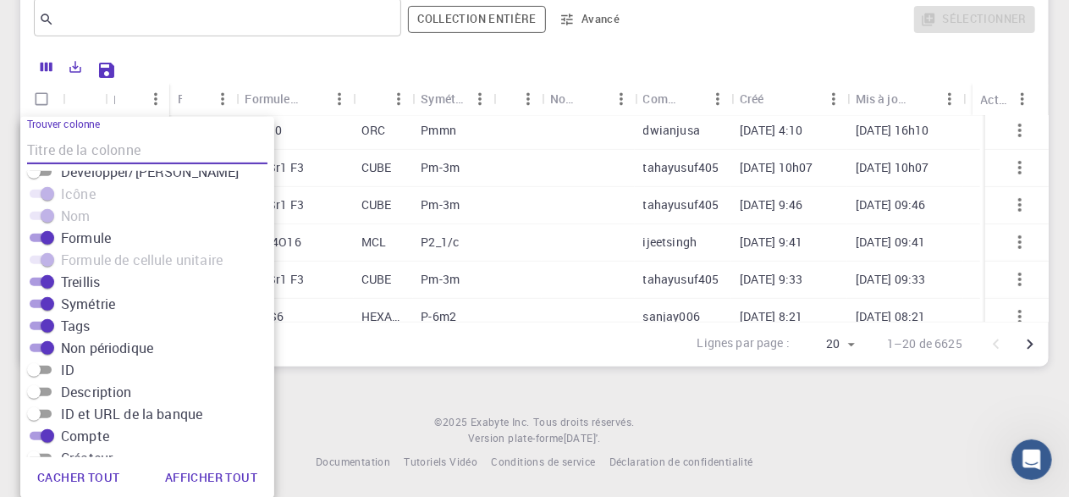
checkbox input "true"
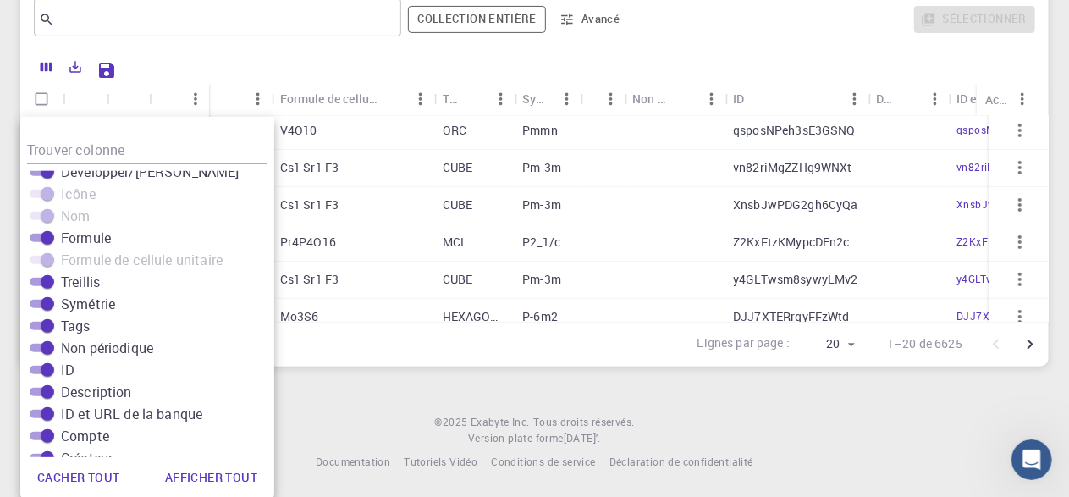
click at [189, 473] on button "Afficher tout" at bounding box center [210, 477] width 119 height 34
click at [190, 473] on button "Afficher tout" at bounding box center [210, 477] width 119 height 34
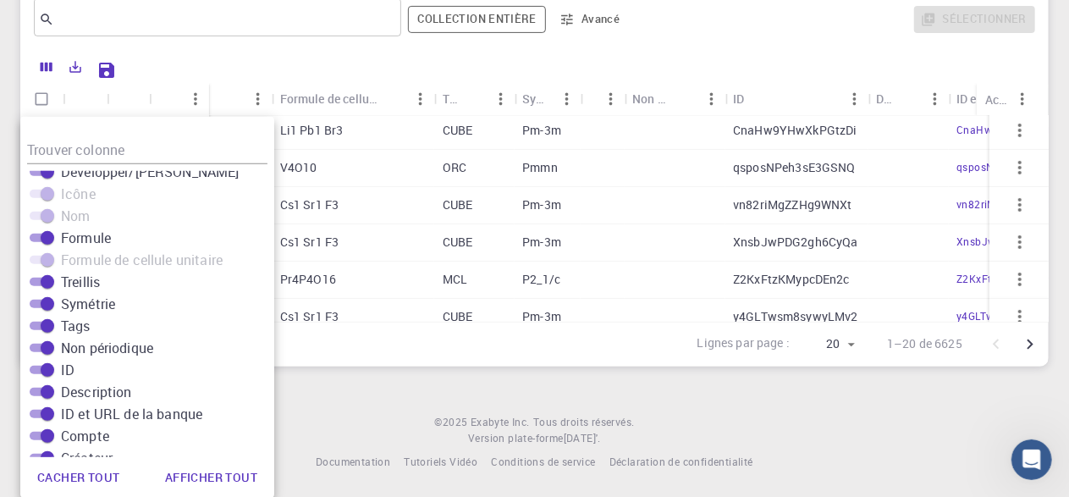
click at [322, 435] on footer "© 2025 Exabyte Inc. Tous droits réservés. Version plate-forme [DATE] '. Documen…" at bounding box center [534, 443] width 1069 height 58
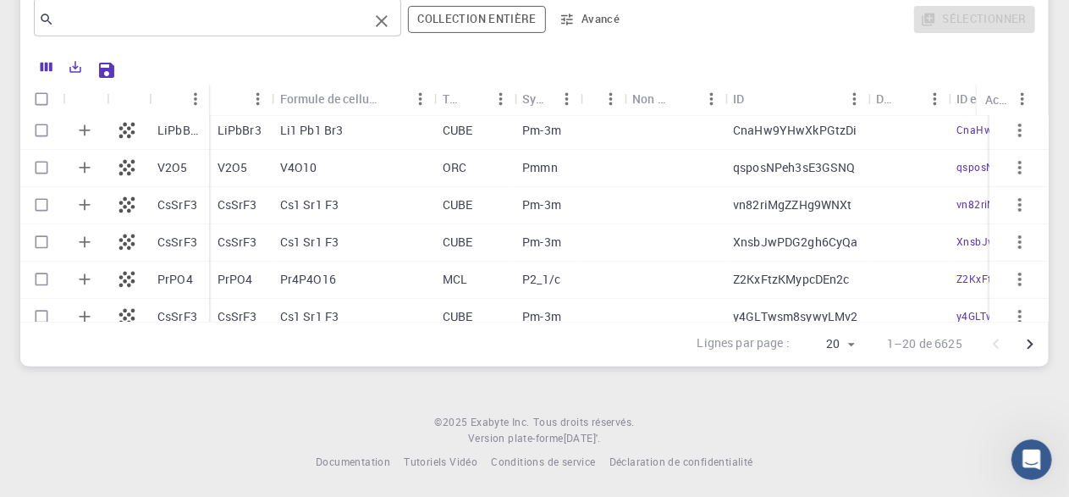
click at [151, 25] on input "text" at bounding box center [211, 20] width 314 height 24
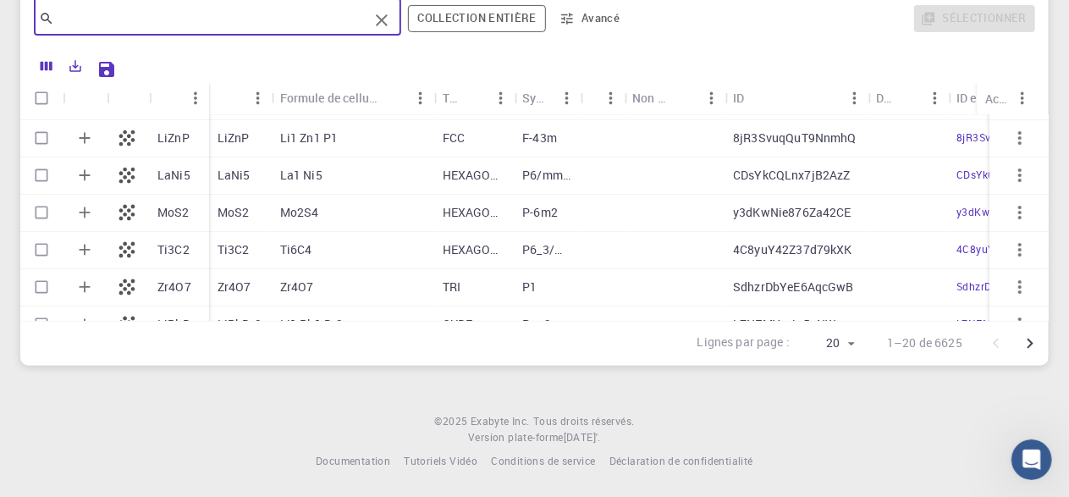
scroll to position [0, 0]
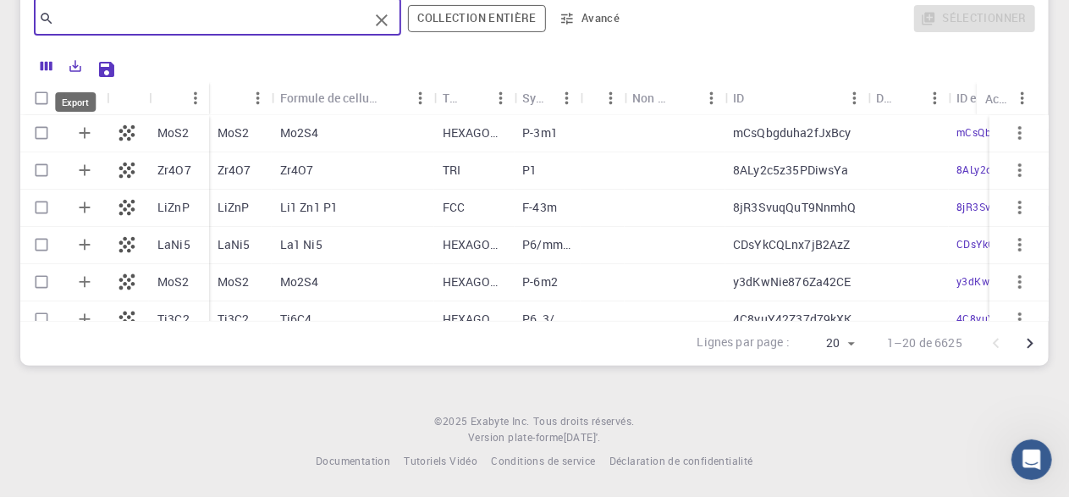
click at [79, 64] on icon "Export" at bounding box center [75, 65] width 15 height 15
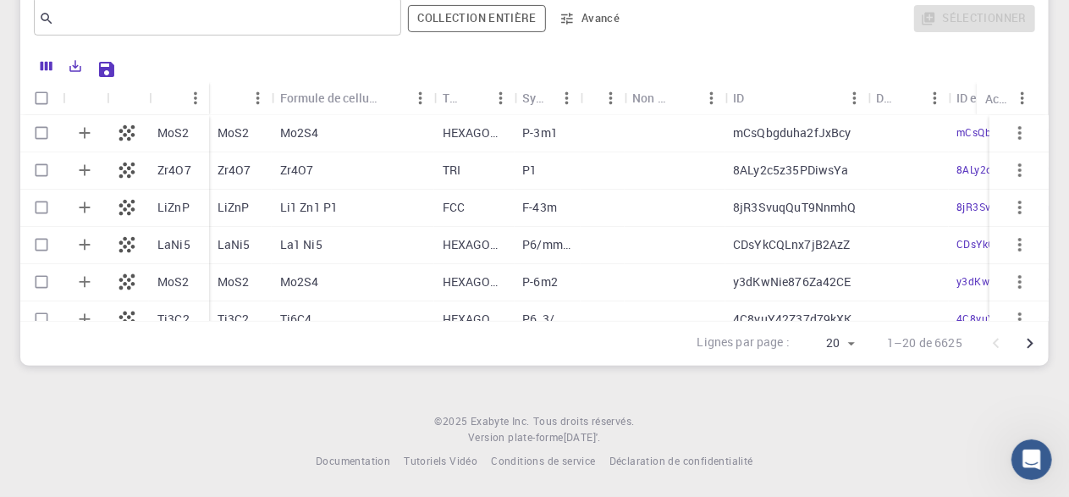
click at [92, 92] on body "Configuration initiale du compte pour IBUYE BALOLEBWAMI Sélectionnez Matériaux,…" at bounding box center [534, 103] width 1069 height 785
click at [80, 61] on icon "Export" at bounding box center [75, 65] width 15 height 15
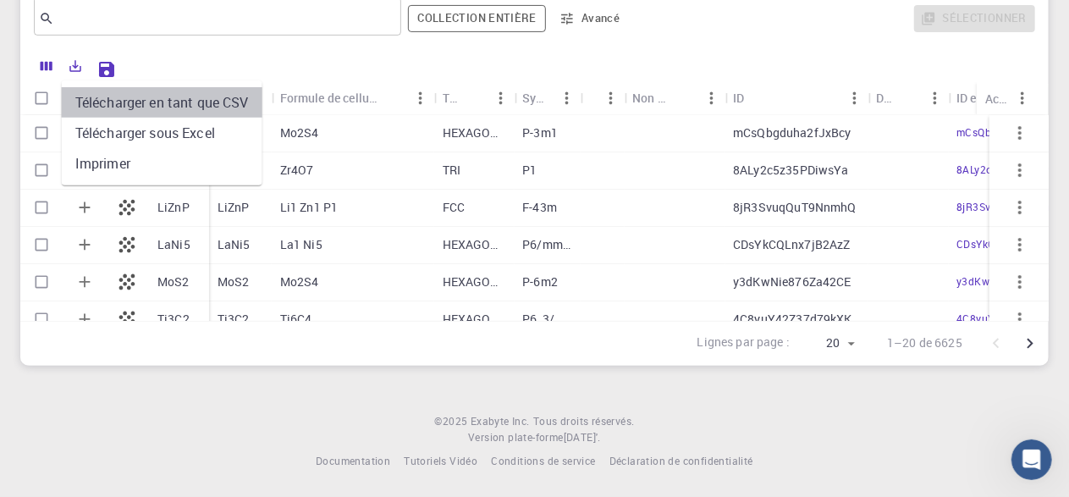
click at [150, 98] on li "Télécharger en tant que CSV" at bounding box center [162, 102] width 201 height 30
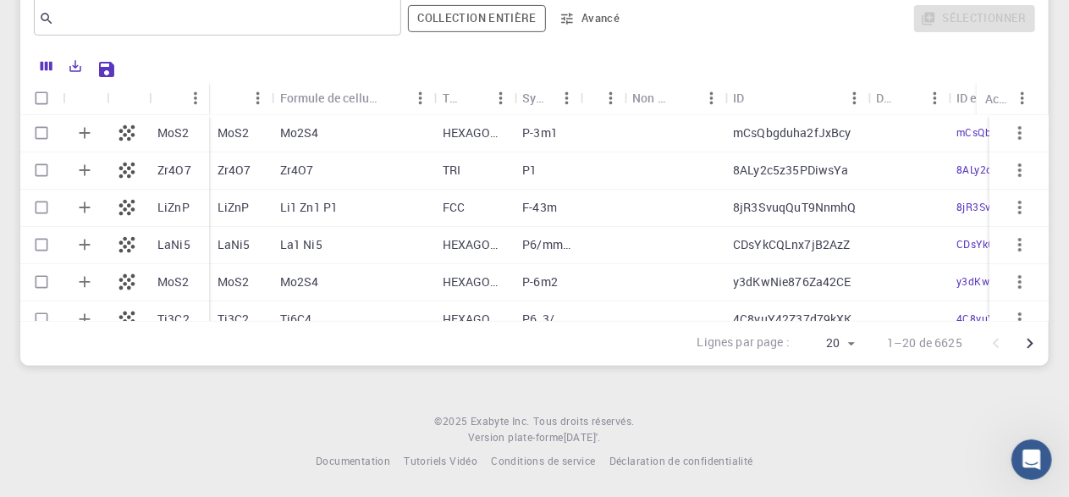
click at [1036, 50] on div at bounding box center [534, 65] width 1010 height 33
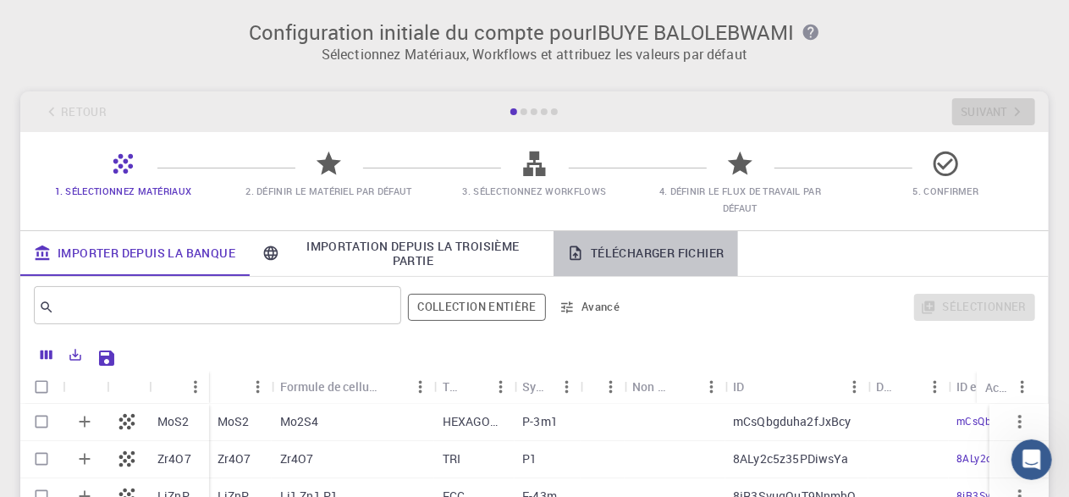
click at [659, 254] on link "Télécharger Fichier" at bounding box center [645, 253] width 184 height 45
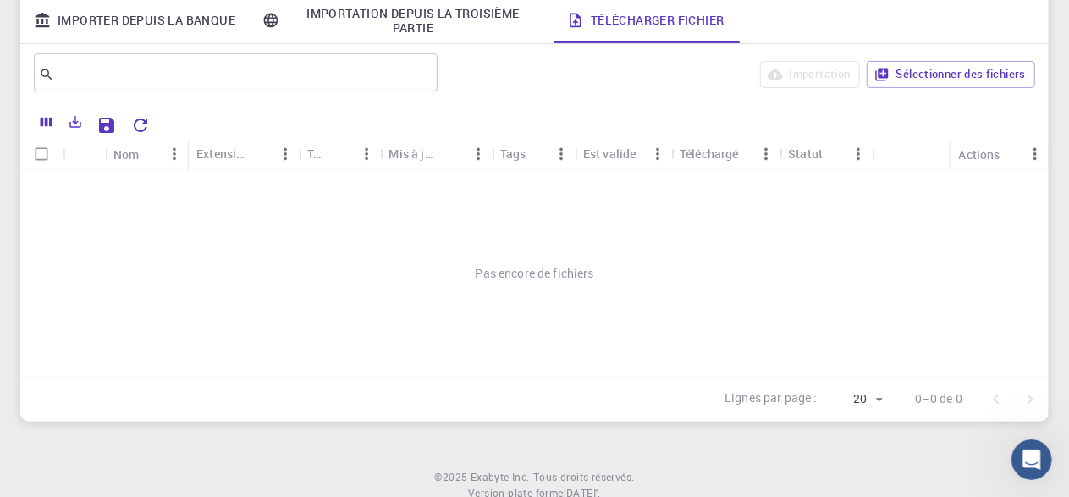
scroll to position [206, 0]
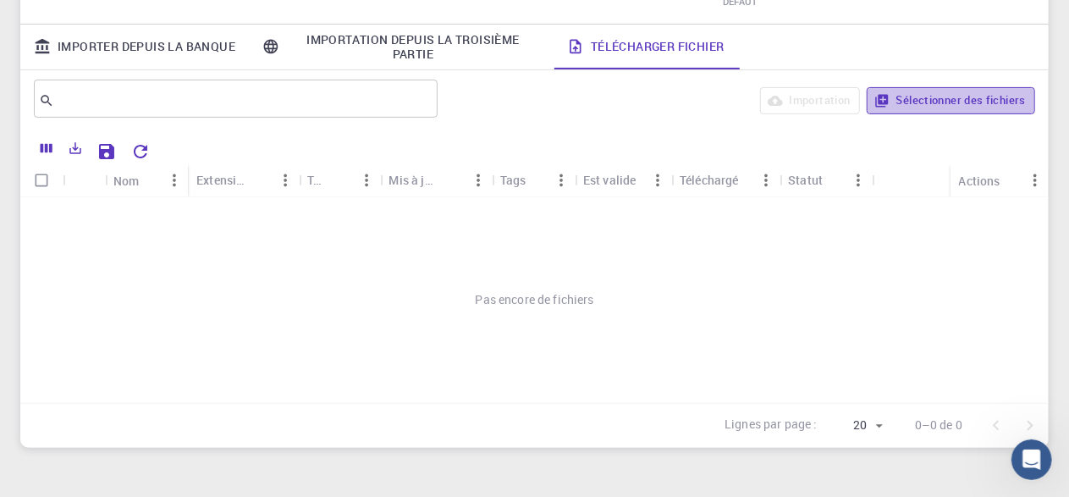
click at [929, 102] on button "Sélectionner des fichiers" at bounding box center [950, 100] width 168 height 27
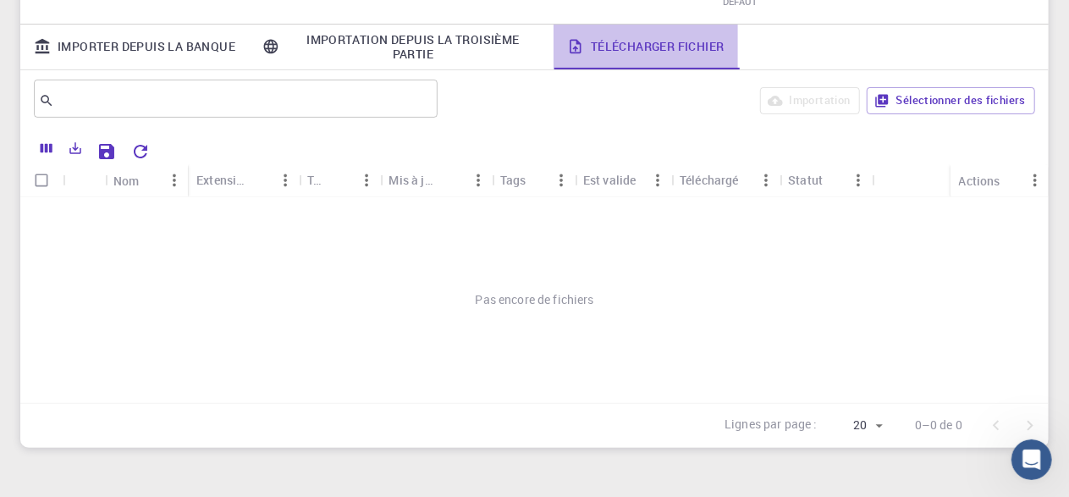
click at [635, 37] on link "Télécharger Fichier" at bounding box center [645, 47] width 184 height 45
click at [635, 52] on link "Télécharger Fichier" at bounding box center [645, 47] width 184 height 45
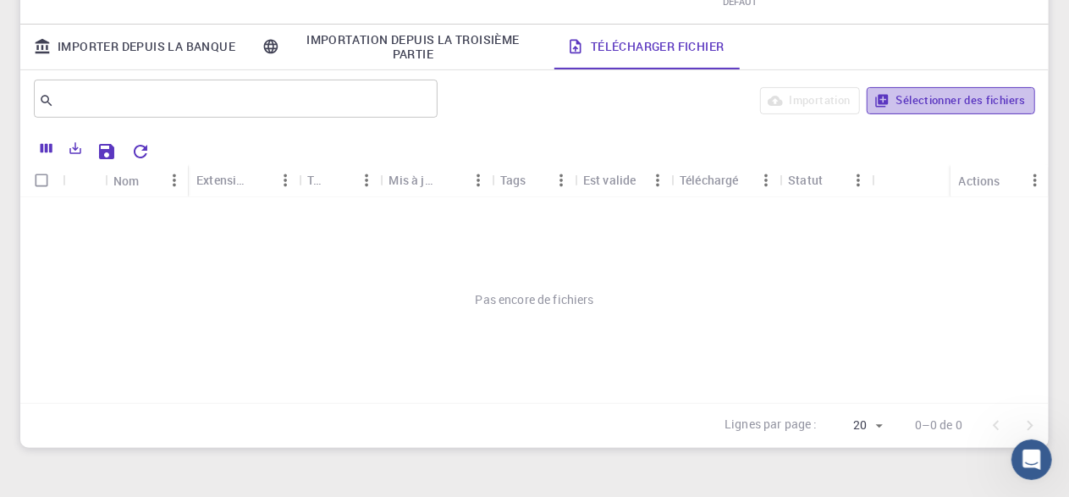
click at [965, 91] on button "Sélectionner des fichiers" at bounding box center [950, 100] width 168 height 27
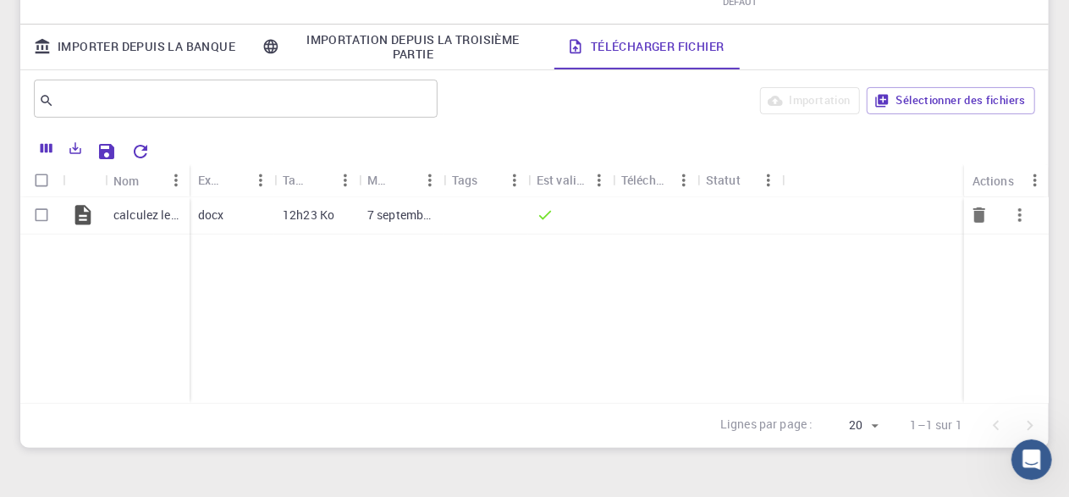
click at [175, 218] on p "calculez les différentes sollicitation d.docx" at bounding box center [147, 214] width 68 height 17
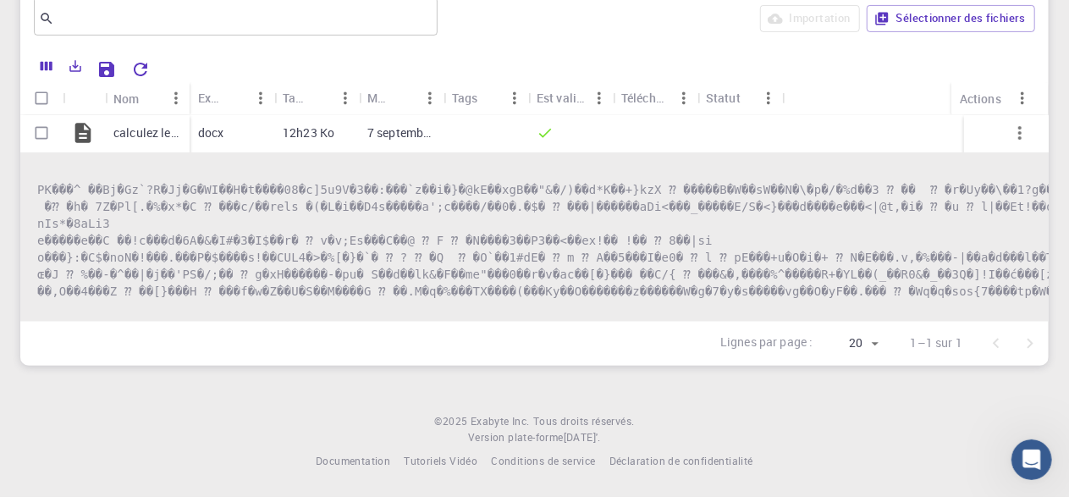
click at [989, 95] on div "Actions" at bounding box center [979, 98] width 41 height 33
click at [1025, 125] on div "Menu" at bounding box center [1022, 134] width 37 height 19
